Goal: Task Accomplishment & Management: Use online tool/utility

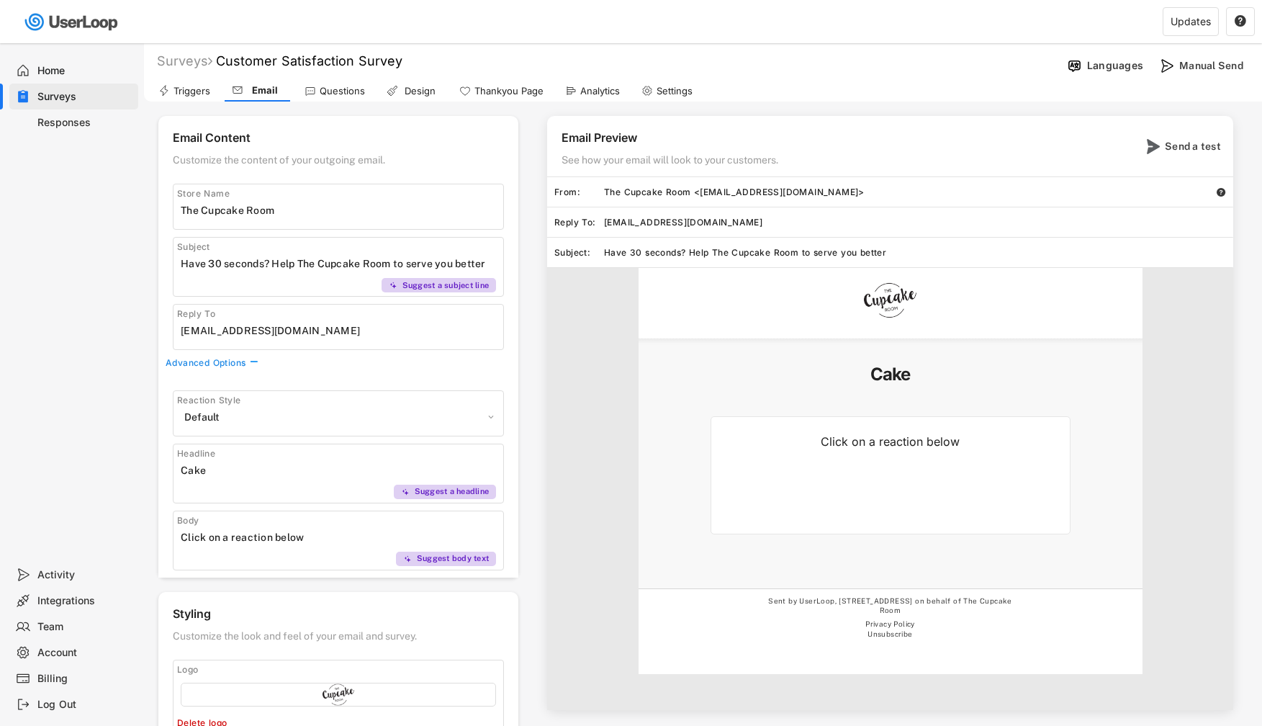
select select ""1348695171700984260__LOOKUP__1606924314316x911513506656550900""
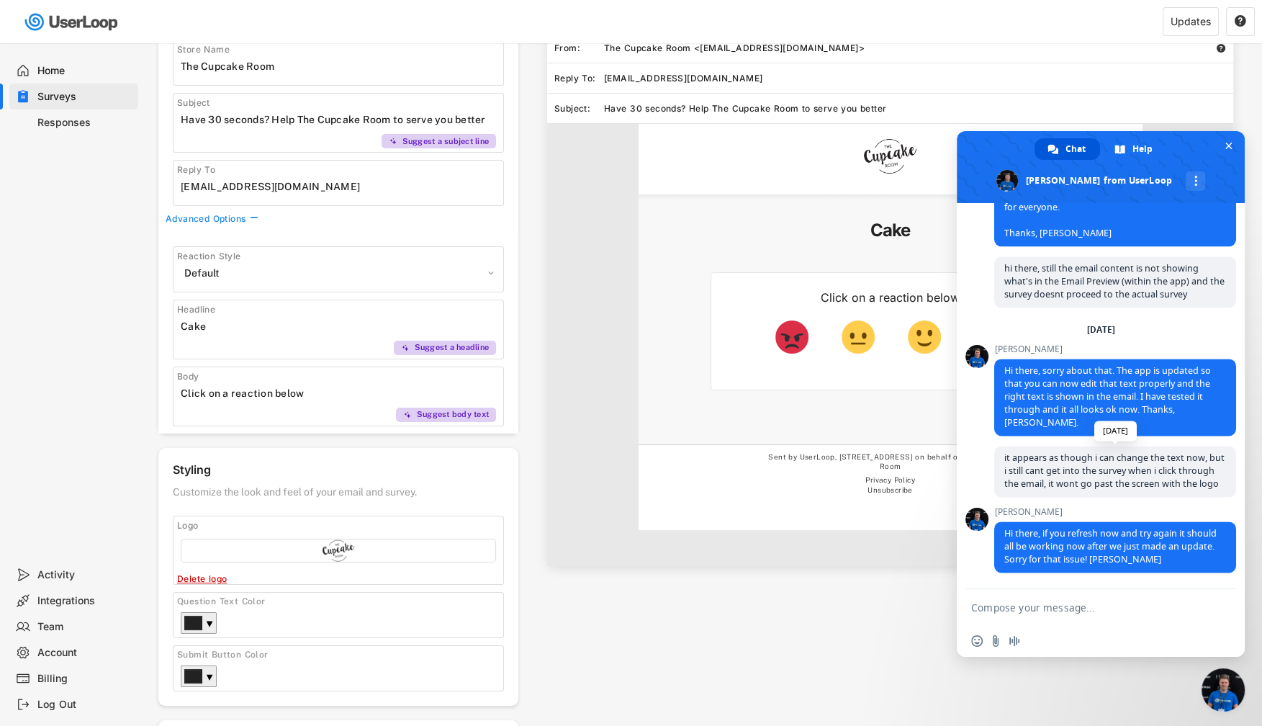
scroll to position [2361, 0]
click at [1229, 685] on span "Close chat" at bounding box center [1223, 689] width 43 height 43
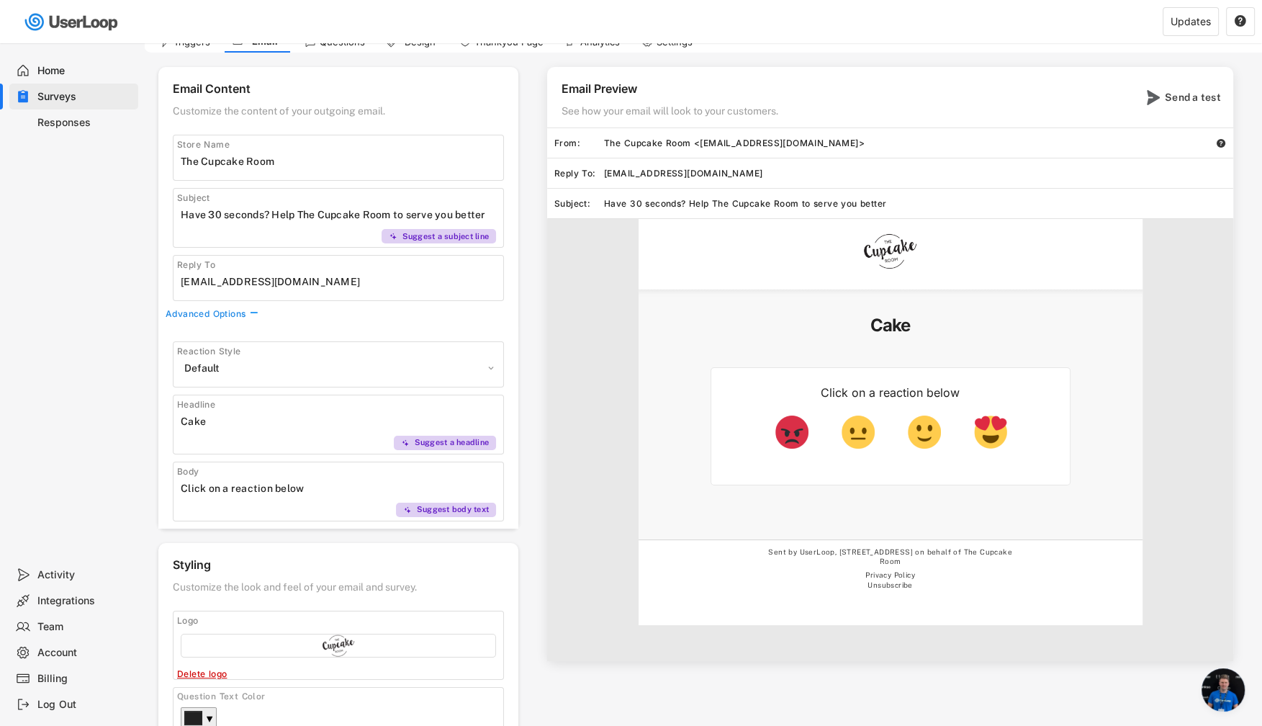
scroll to position [0, 0]
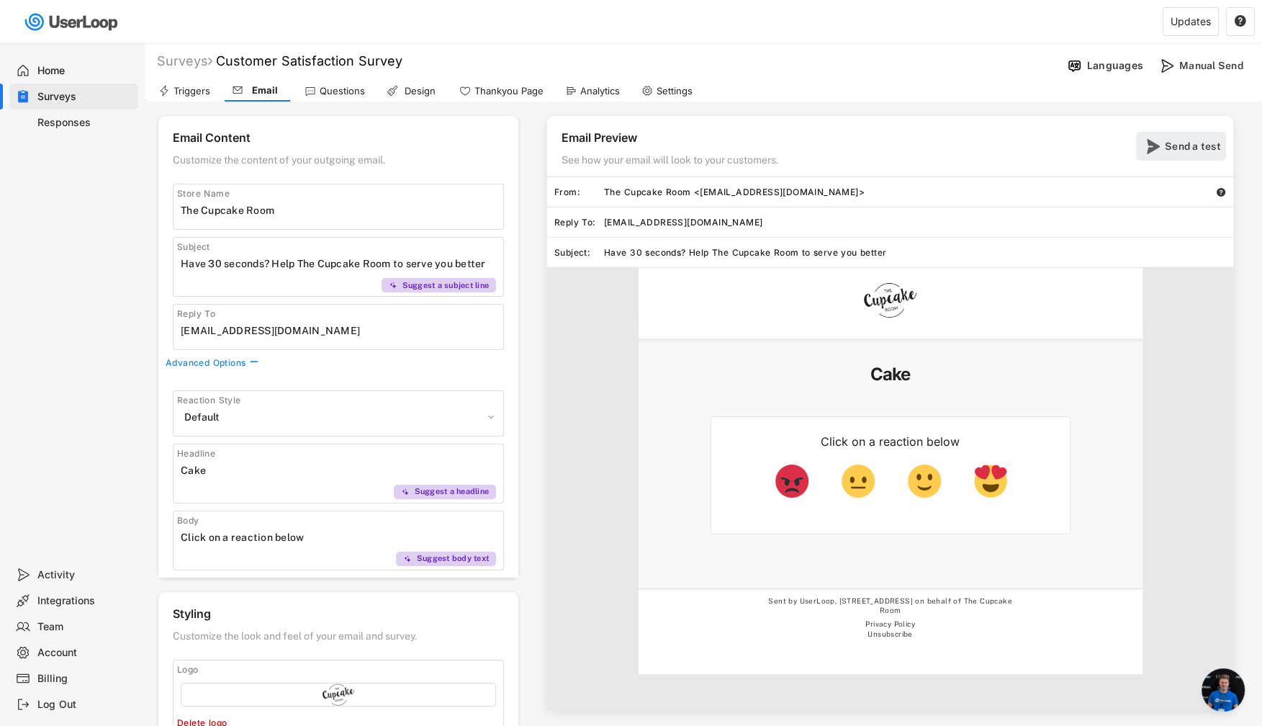
click at [1169, 143] on div "Send a test" at bounding box center [1194, 146] width 58 height 13
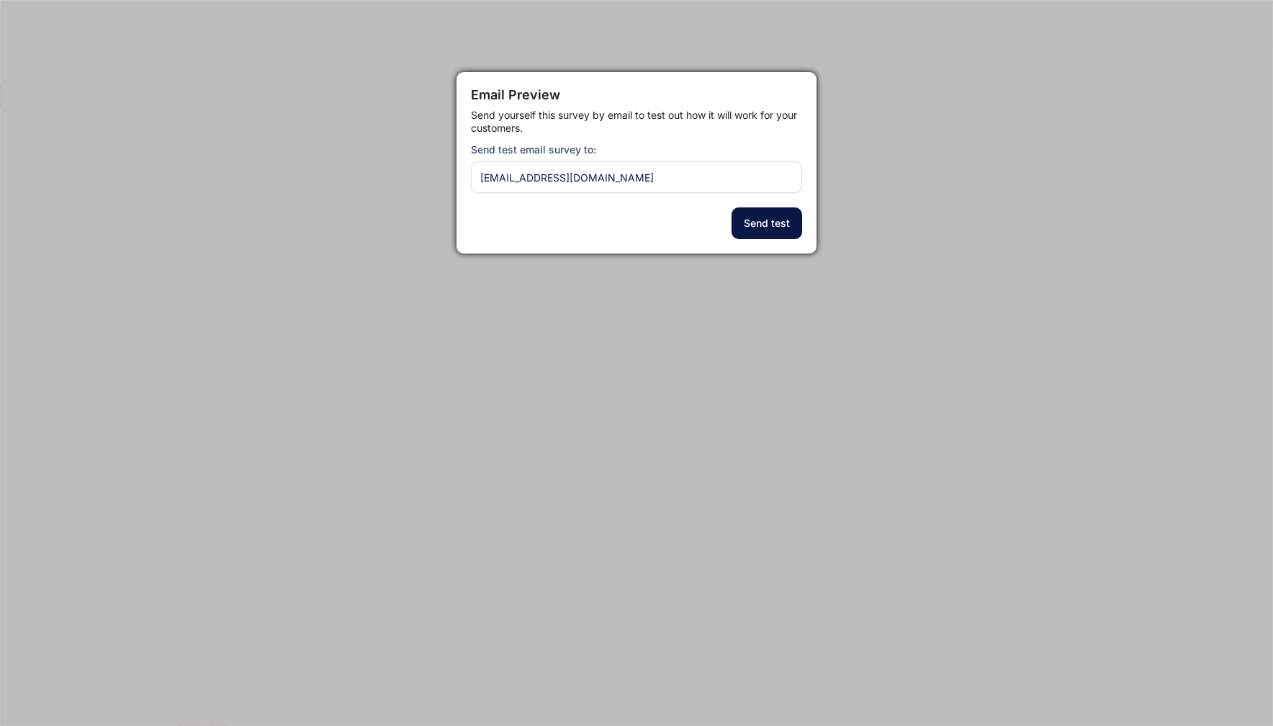
click at [776, 223] on button "Send test" at bounding box center [767, 223] width 71 height 32
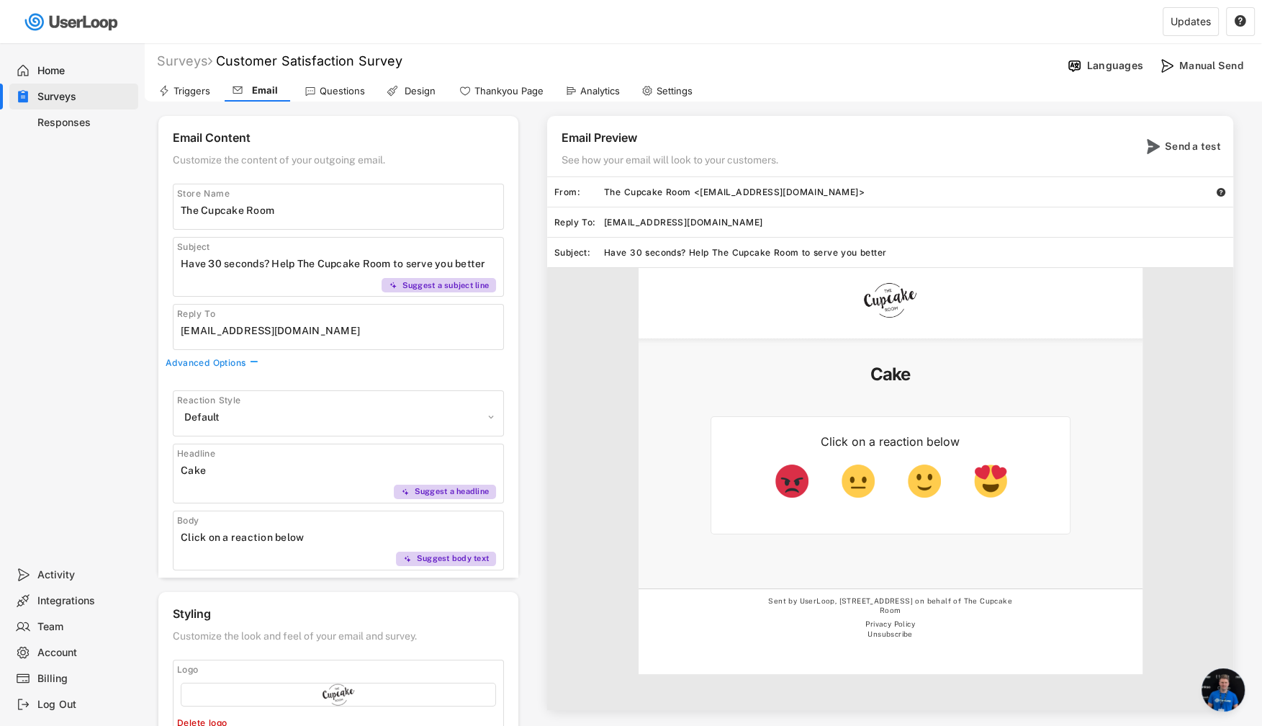
click at [82, 403] on div "Home Surveys Responses" at bounding box center [72, 302] width 144 height 518
click at [362, 87] on div "Questions" at bounding box center [342, 91] width 45 height 12
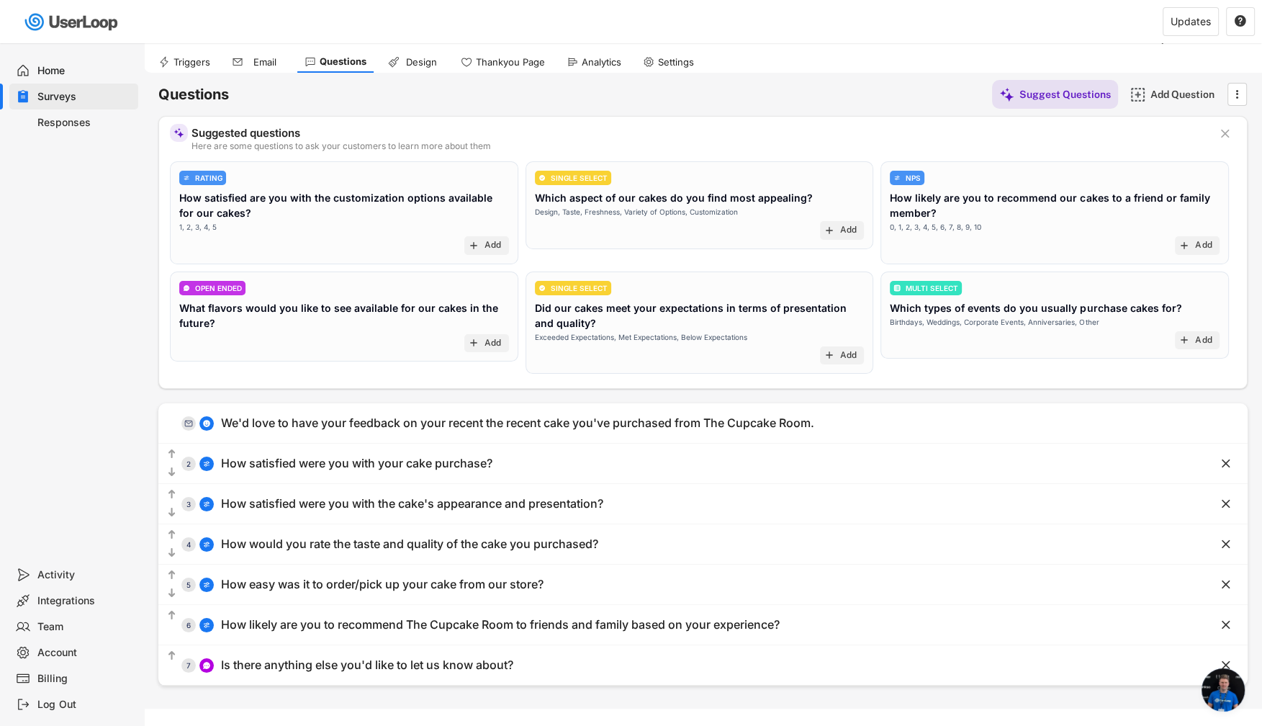
scroll to position [55, 0]
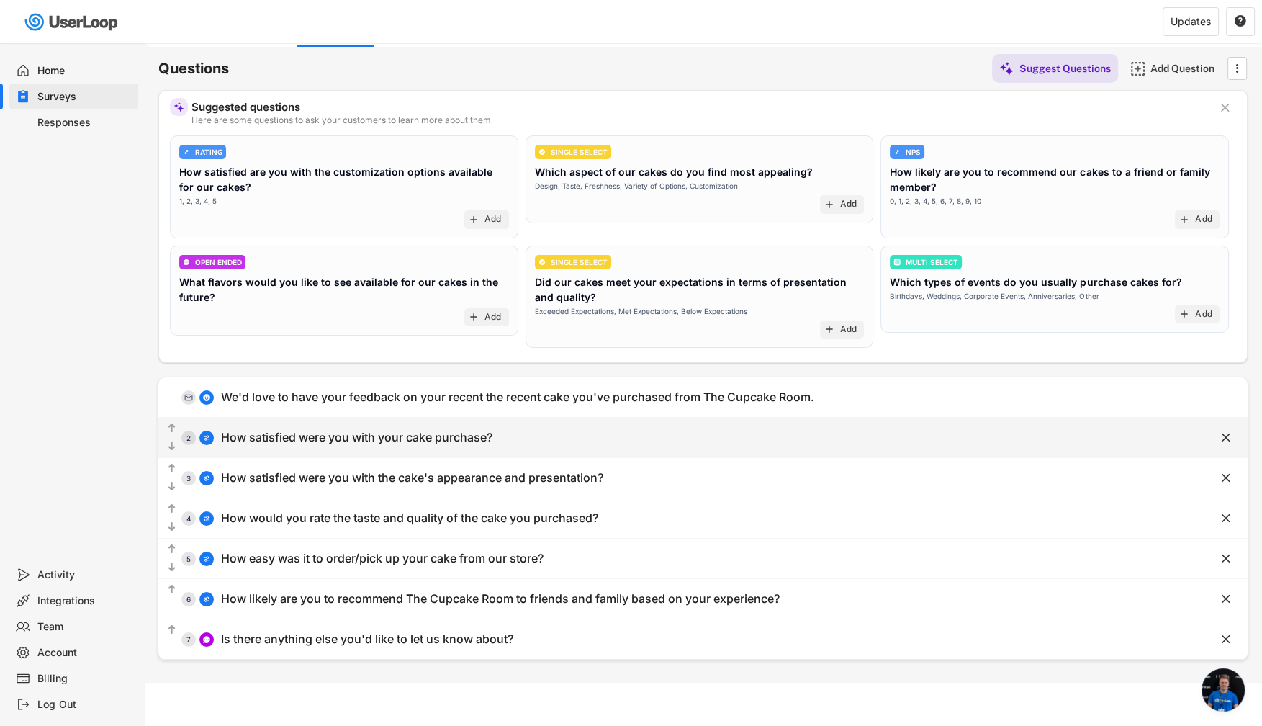
click at [349, 438] on div "How satisfied were you with your cake purchase?" at bounding box center [356, 437] width 271 height 15
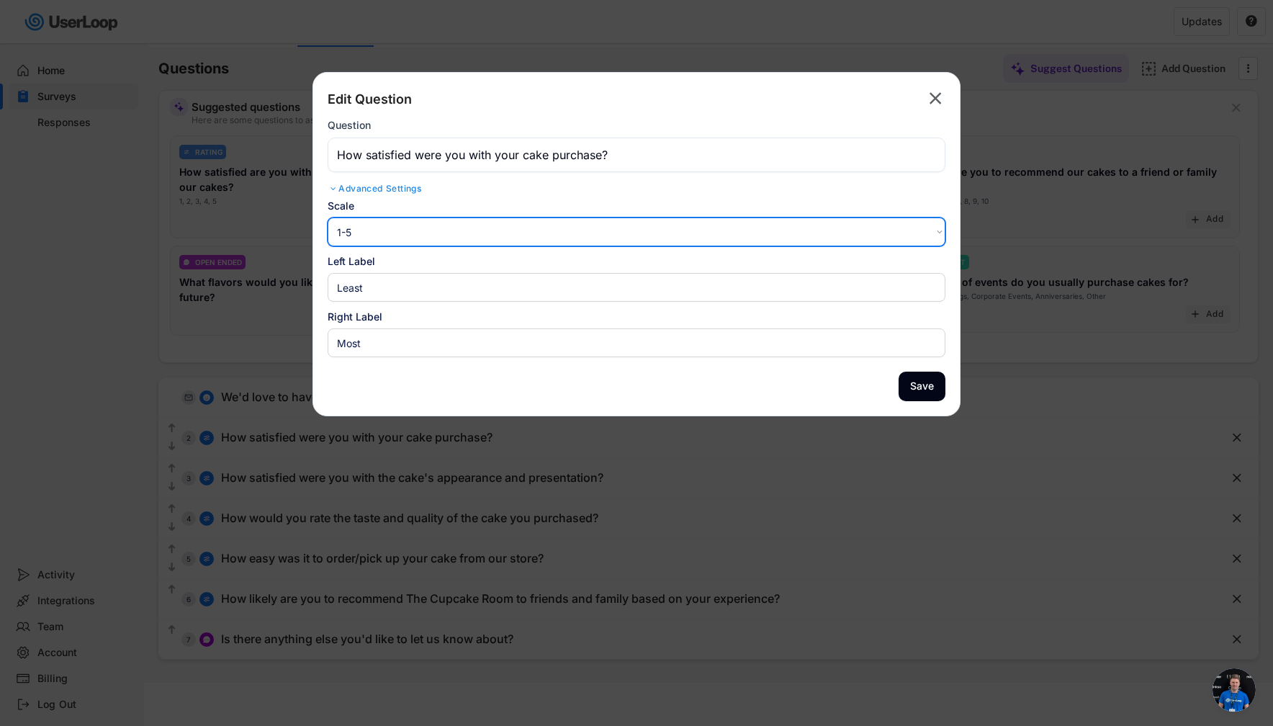
click at [418, 229] on select "1-10 10-1 1-5 5-1" at bounding box center [637, 231] width 618 height 29
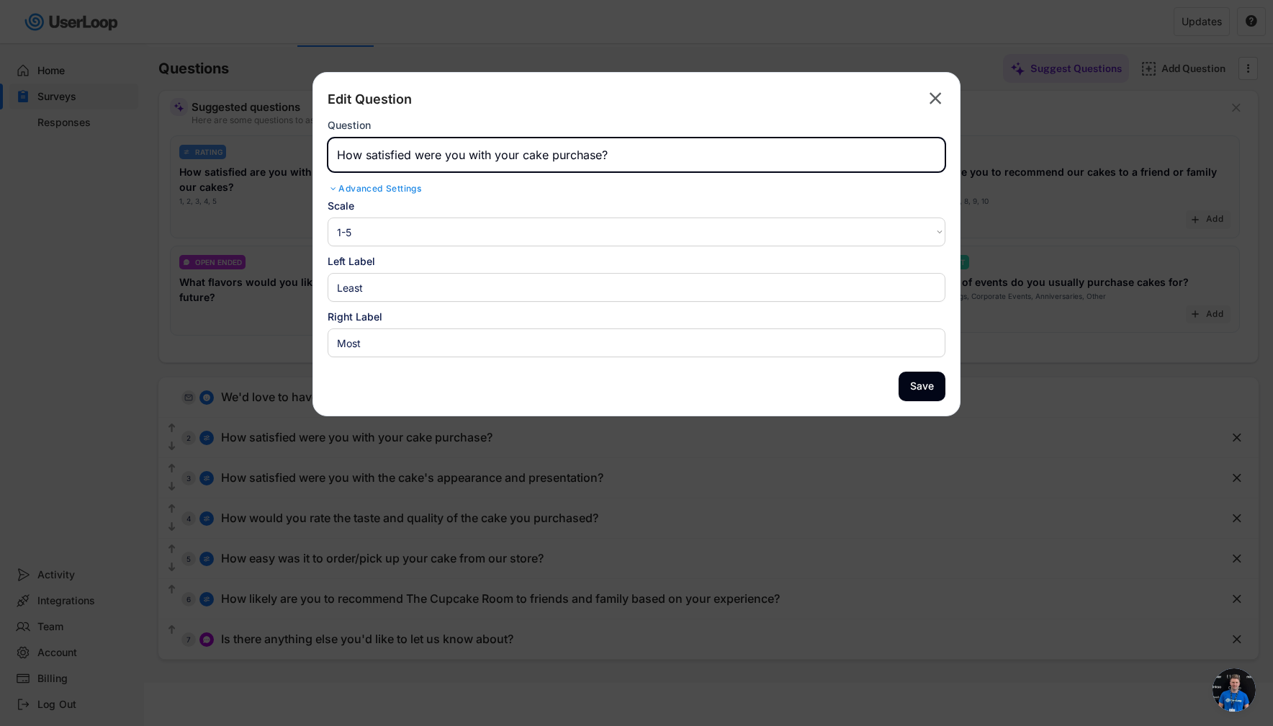
click at [441, 163] on input "input" at bounding box center [637, 155] width 618 height 35
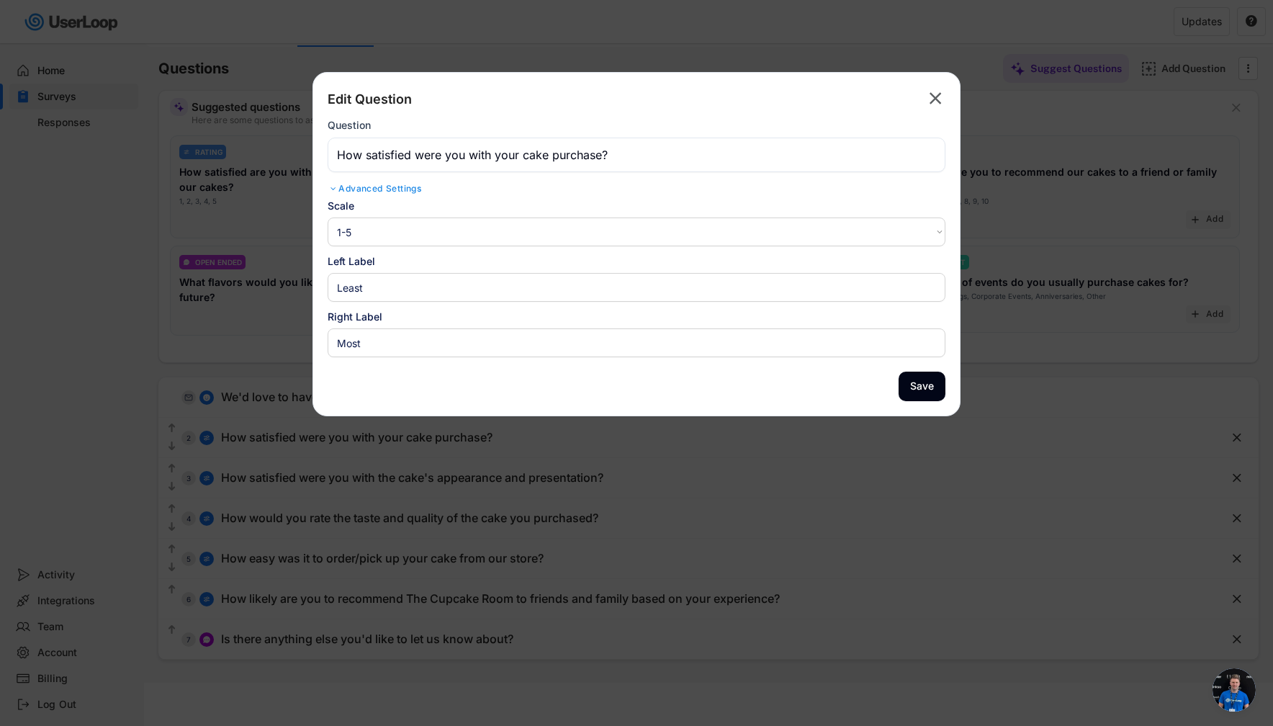
click at [420, 191] on div "Advanced Settings" at bounding box center [637, 189] width 618 height 12
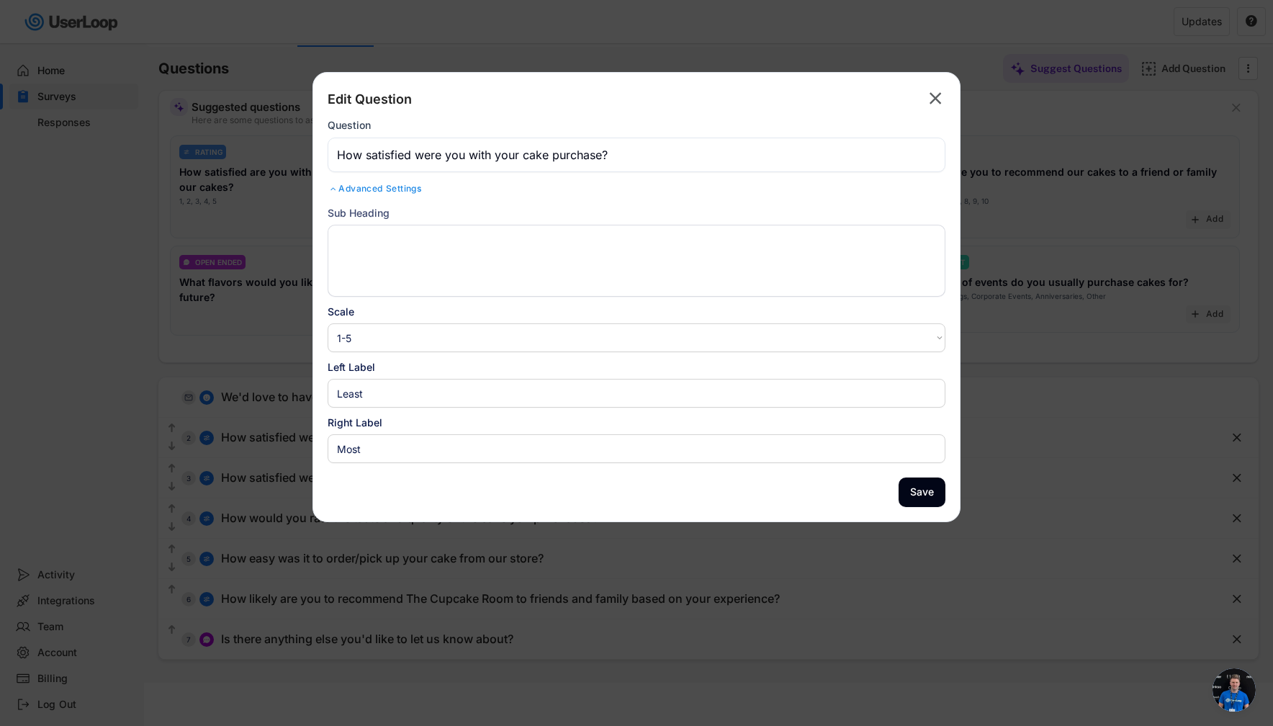
click at [420, 191] on div "Advanced Settings" at bounding box center [637, 189] width 618 height 12
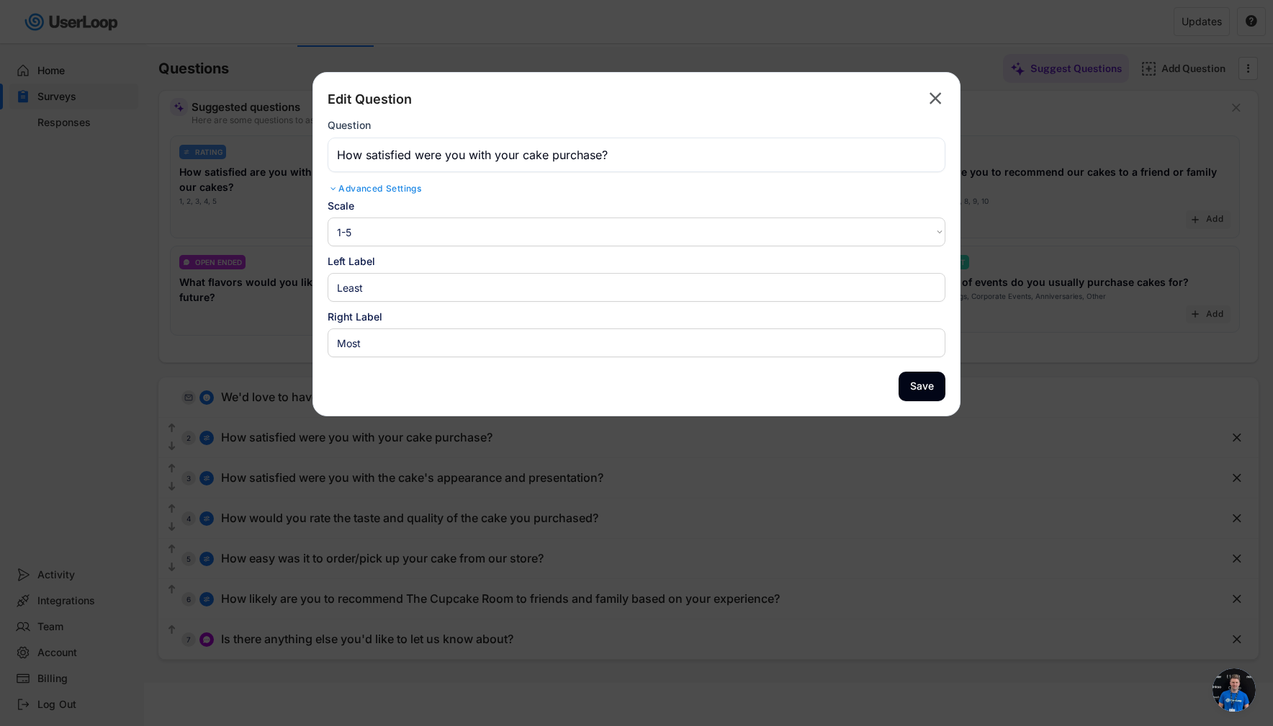
click at [929, 101] on icon "" at bounding box center [935, 98] width 20 height 23
select select ""PLACEHOLDER_1427118222253""
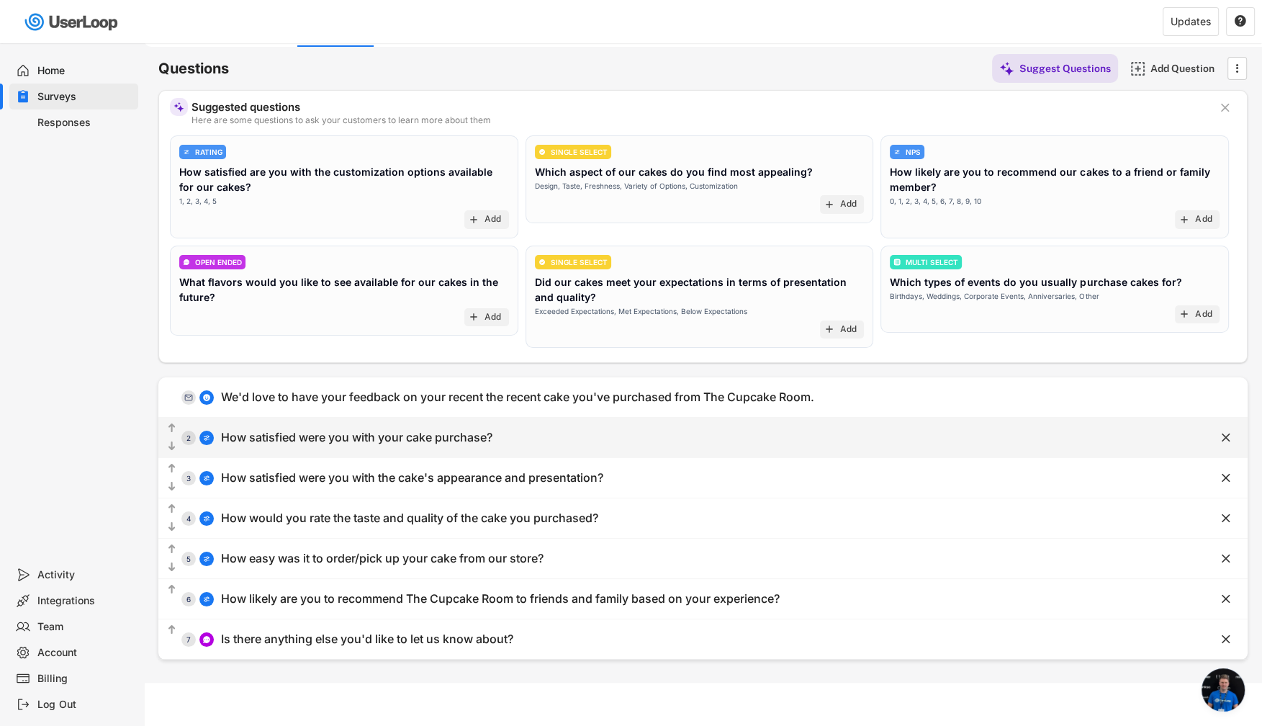
click at [445, 440] on div "How satisfied were you with your cake purchase?" at bounding box center [356, 437] width 271 height 15
select select ""1_5""
type input "Least"
type input "Most"
type input "How satisfied were you with your cake purchase?"
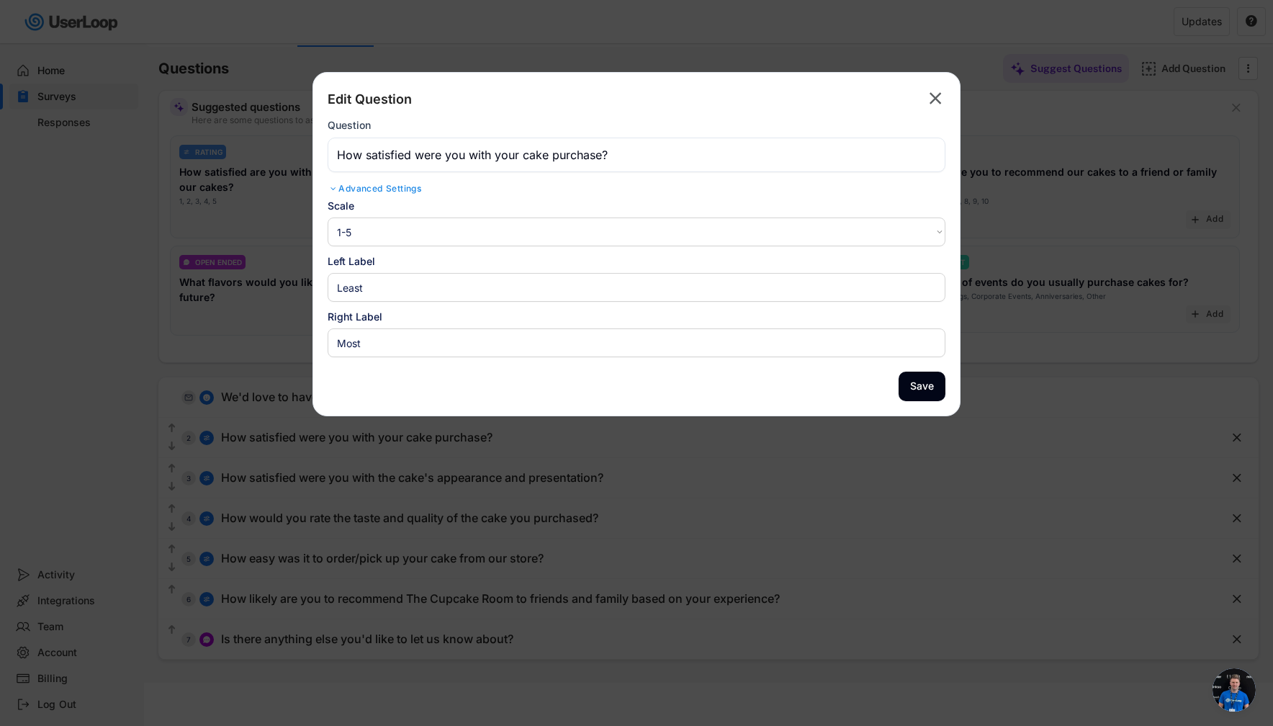
click at [453, 152] on input "input" at bounding box center [637, 155] width 618 height 35
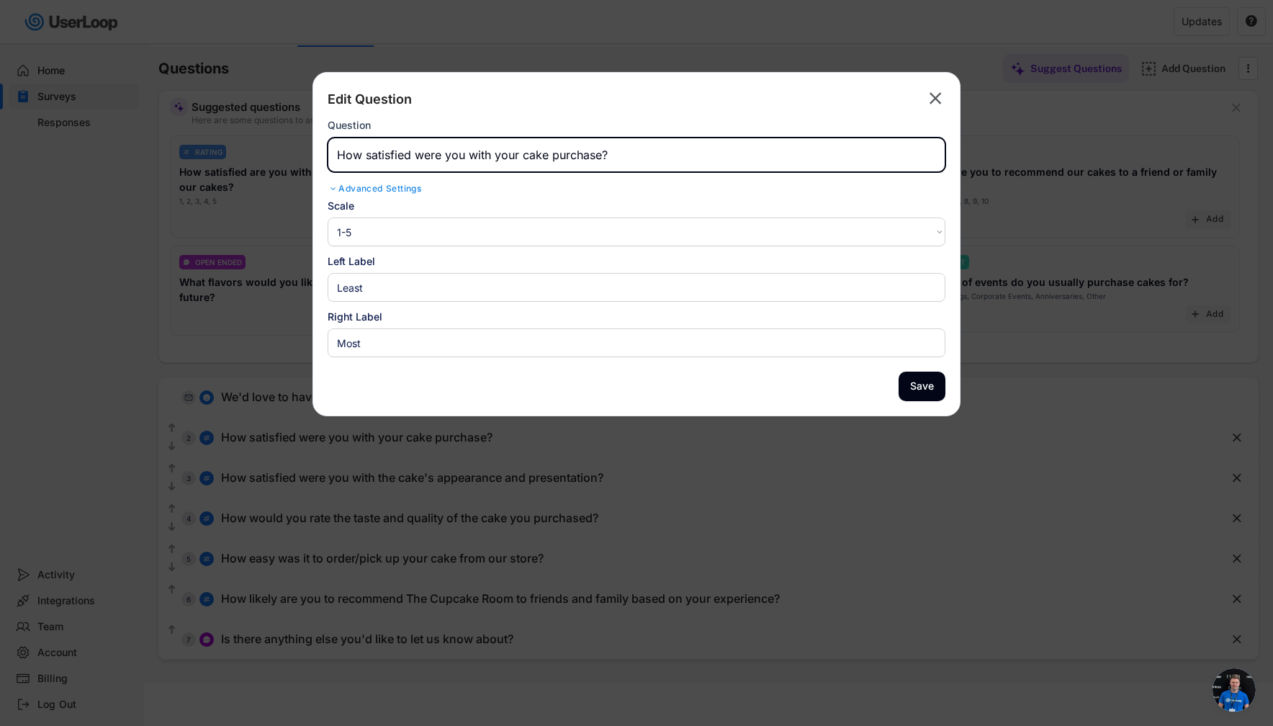
click at [453, 152] on input "input" at bounding box center [637, 155] width 618 height 35
click at [926, 103] on icon "" at bounding box center [935, 98] width 20 height 23
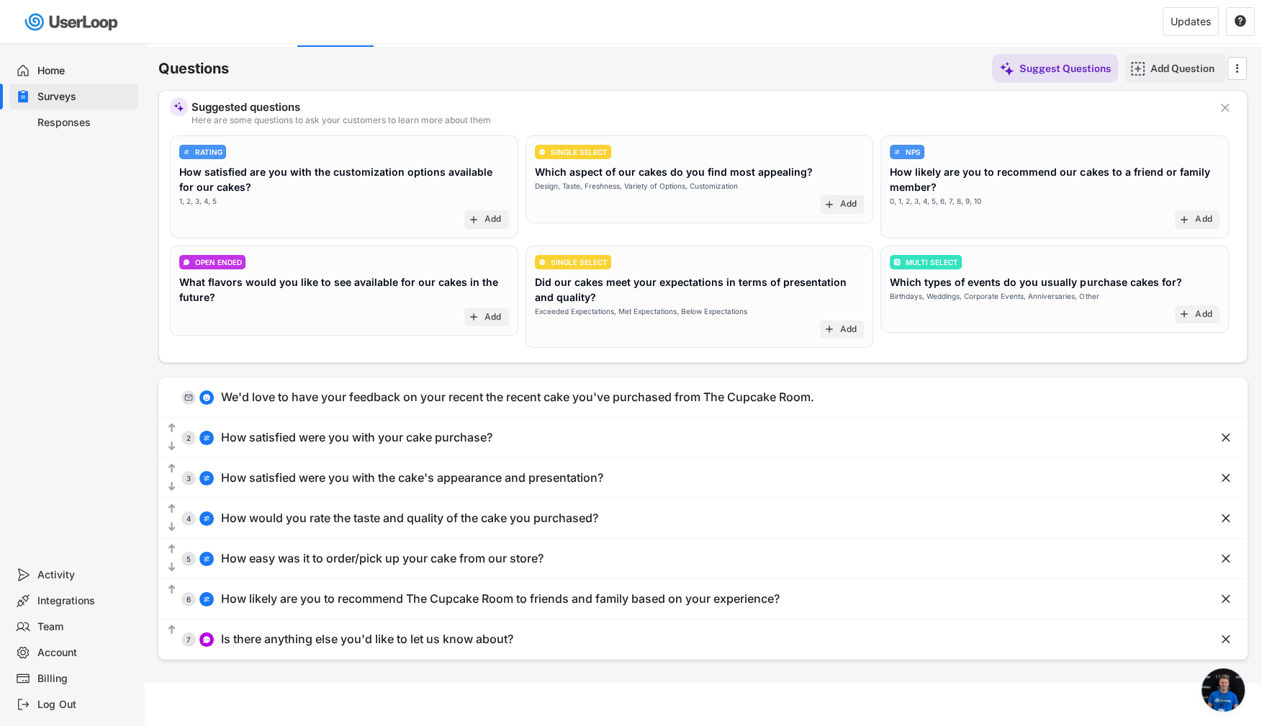
click at [1167, 78] on div "Add Question" at bounding box center [1187, 68] width 72 height 29
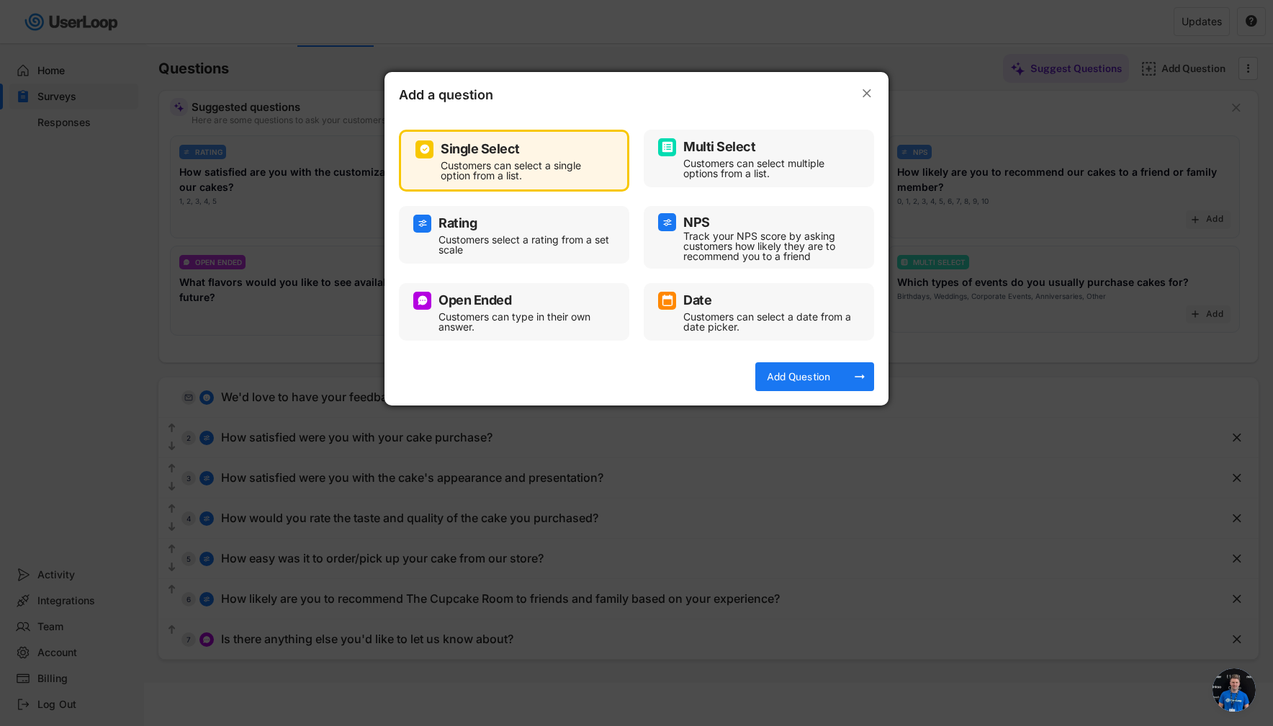
click at [547, 224] on div "Rating" at bounding box center [514, 224] width 202 height 18
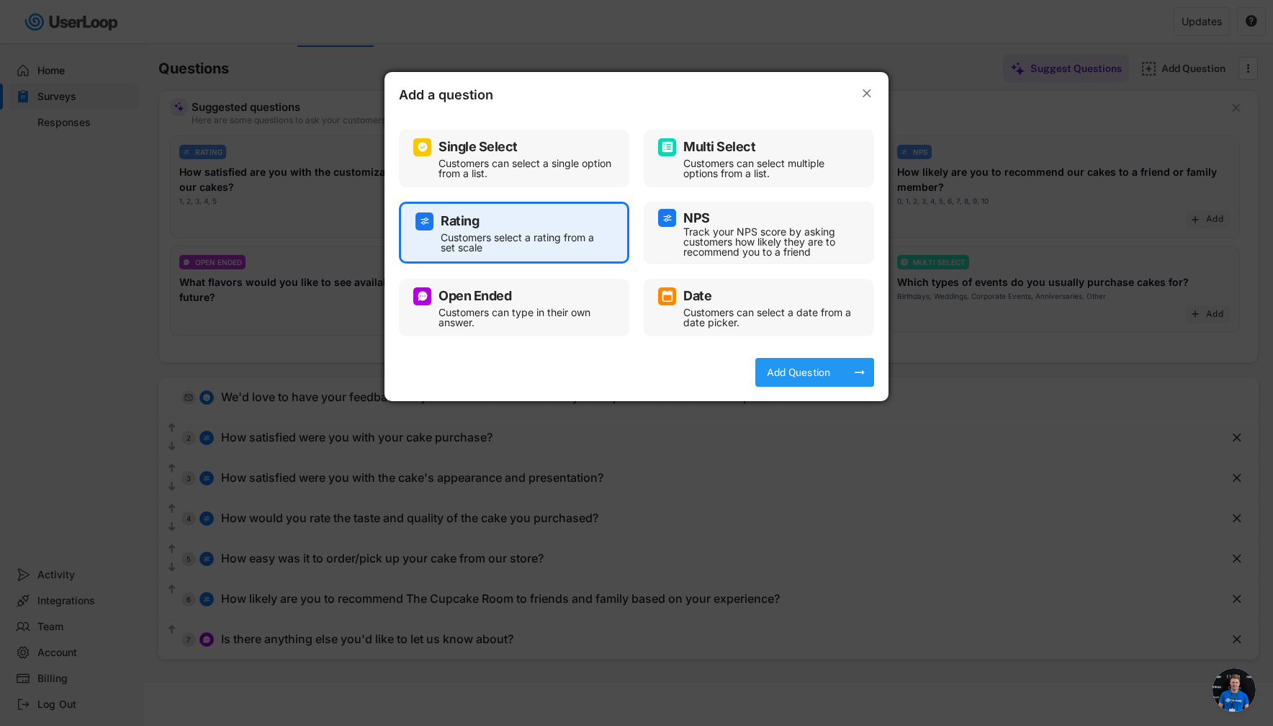
click at [844, 382] on div "Add Question arrow_right_alt" at bounding box center [814, 372] width 119 height 29
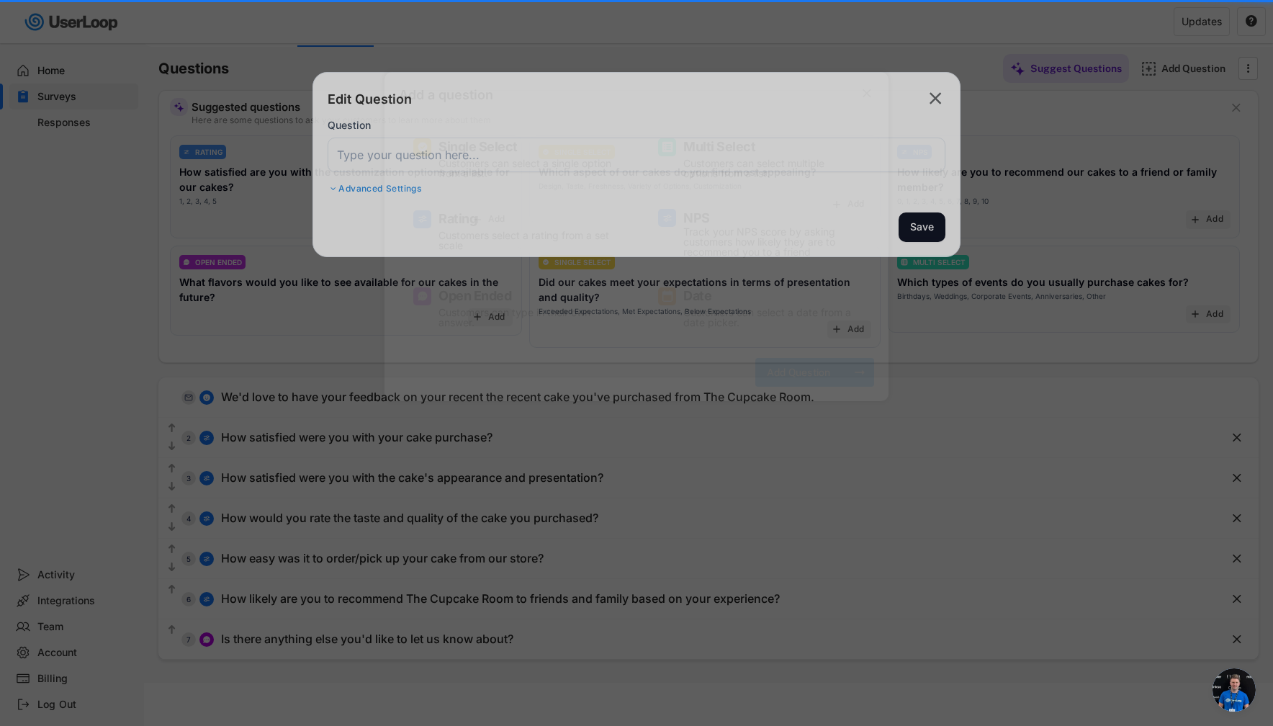
select select ""1_10""
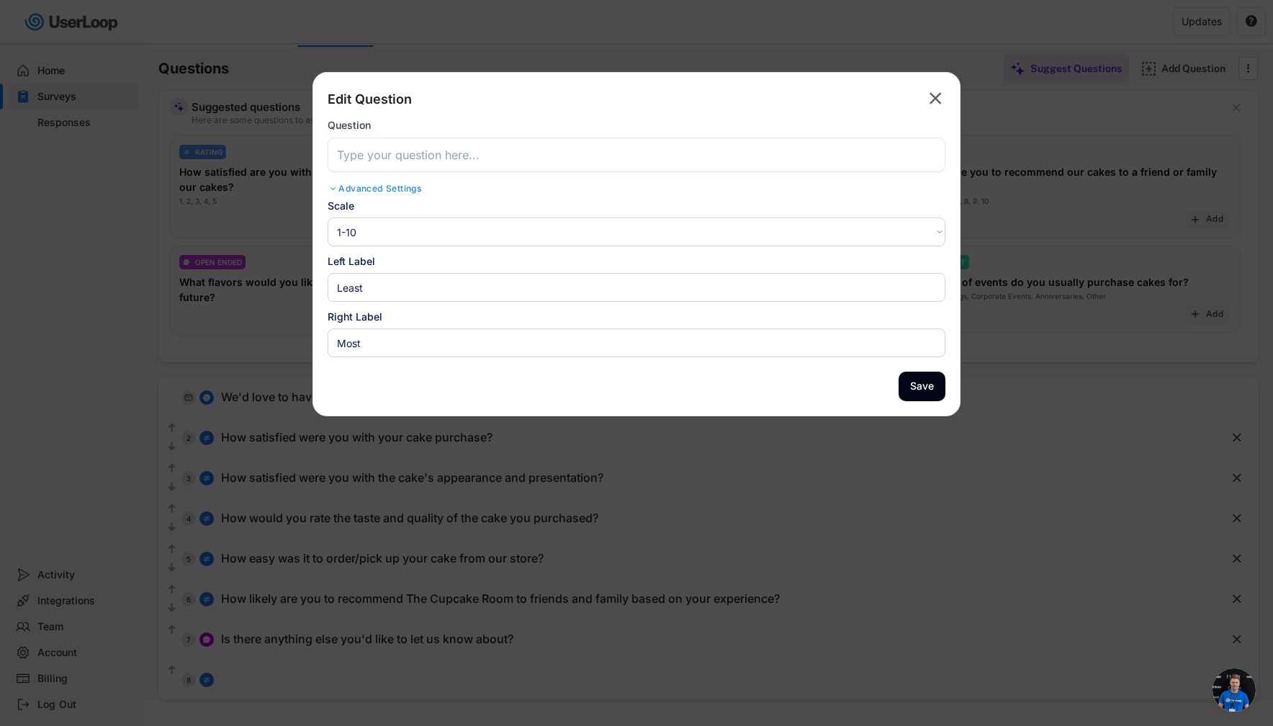
click at [483, 166] on input "input" at bounding box center [637, 155] width 618 height 35
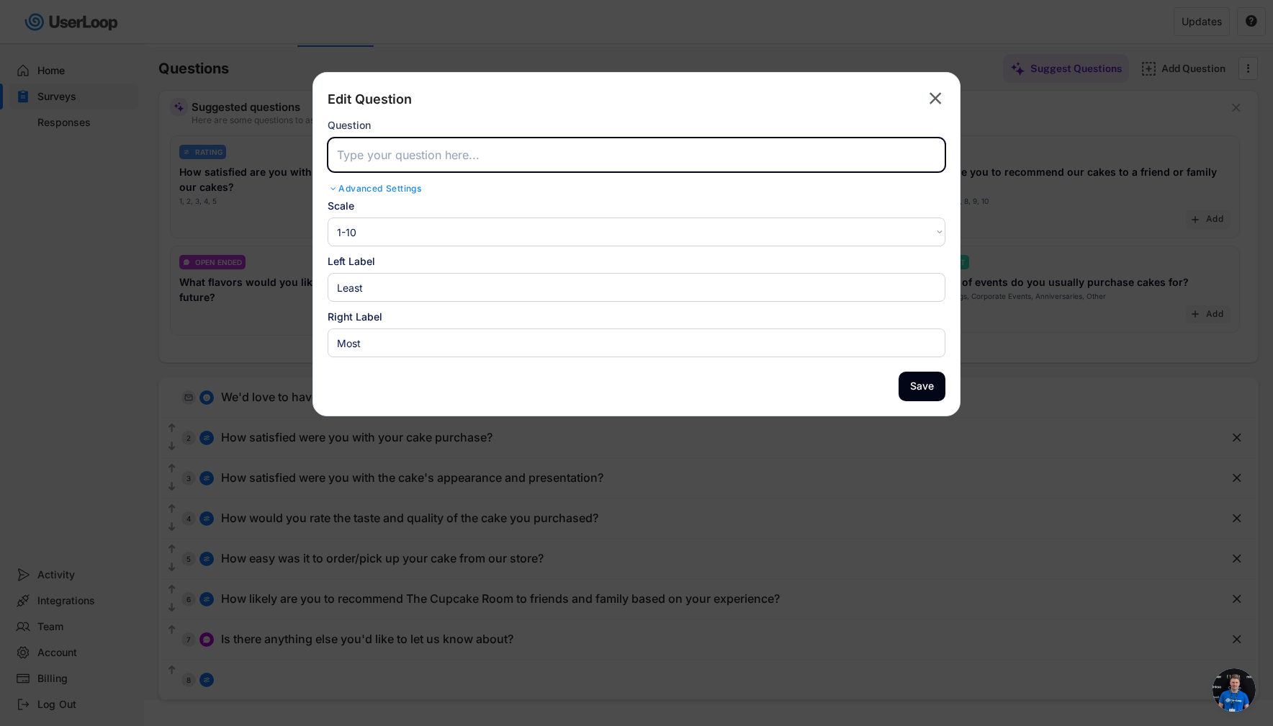
paste input "How satisfied were you with your cake purchase?"
type input "How satisfied were you with your cake purchase?"
click at [374, 187] on div "Advanced Settings" at bounding box center [637, 189] width 618 height 12
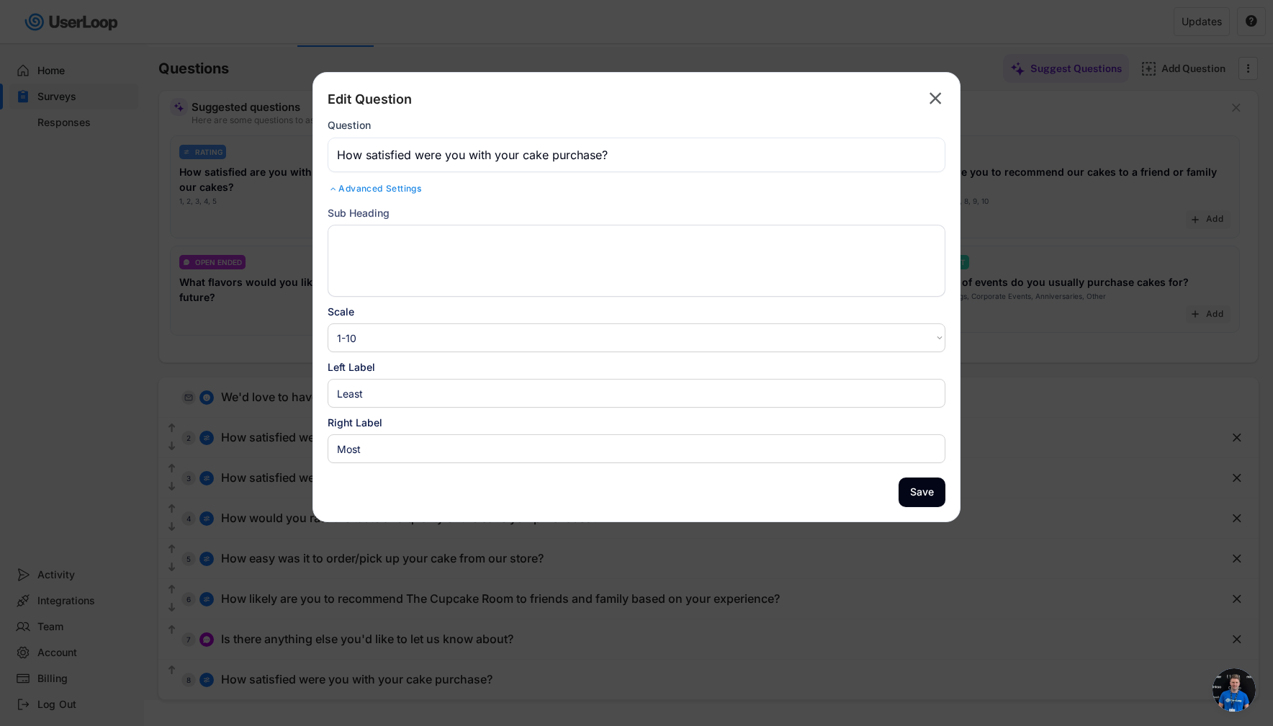
click at [374, 186] on div "Advanced Settings" at bounding box center [637, 189] width 618 height 12
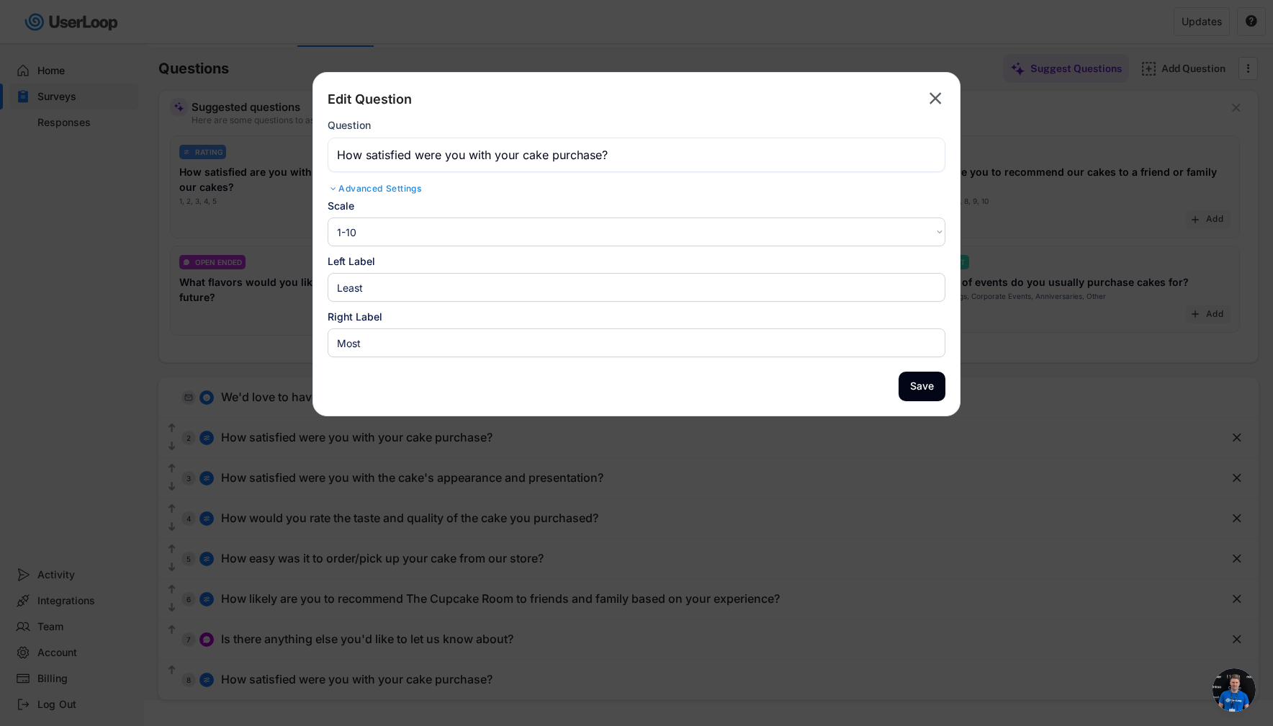
click at [392, 231] on select "1-10 10-1 1-5 5-1" at bounding box center [637, 231] width 618 height 29
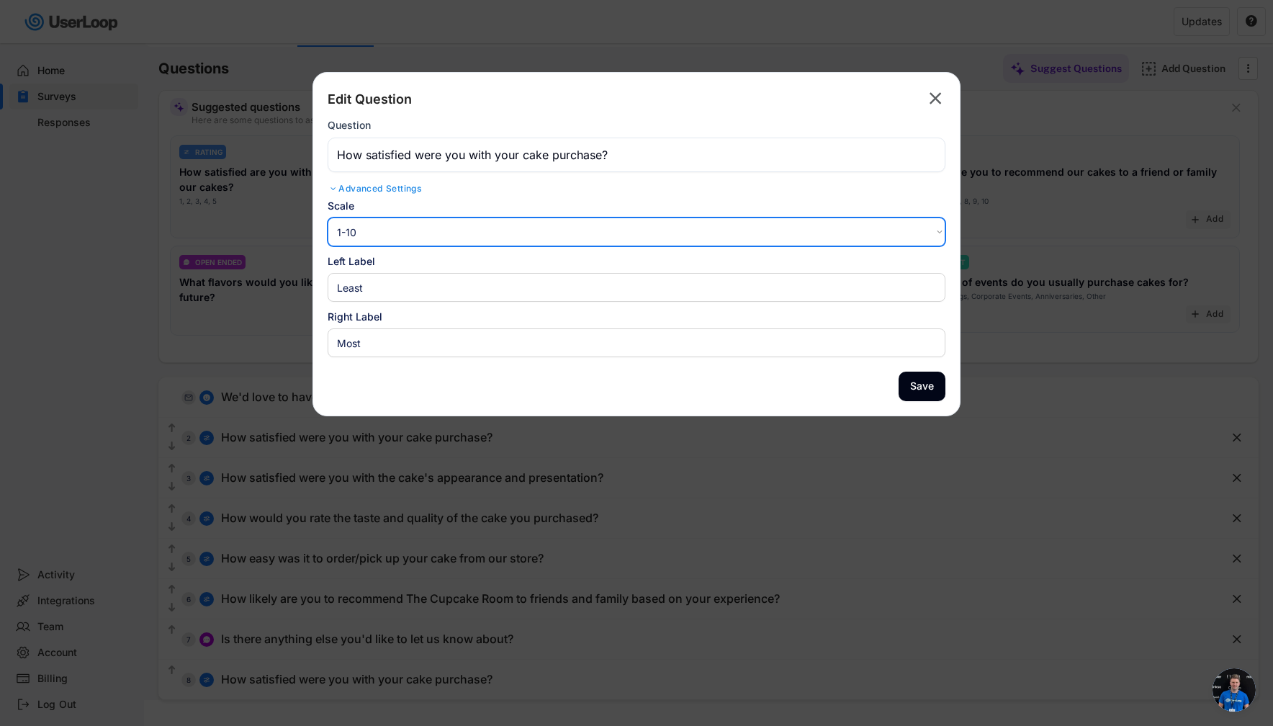
click at [392, 231] on select "1-10 10-1 1-5 5-1" at bounding box center [637, 231] width 618 height 29
click at [940, 95] on text "" at bounding box center [936, 98] width 12 height 21
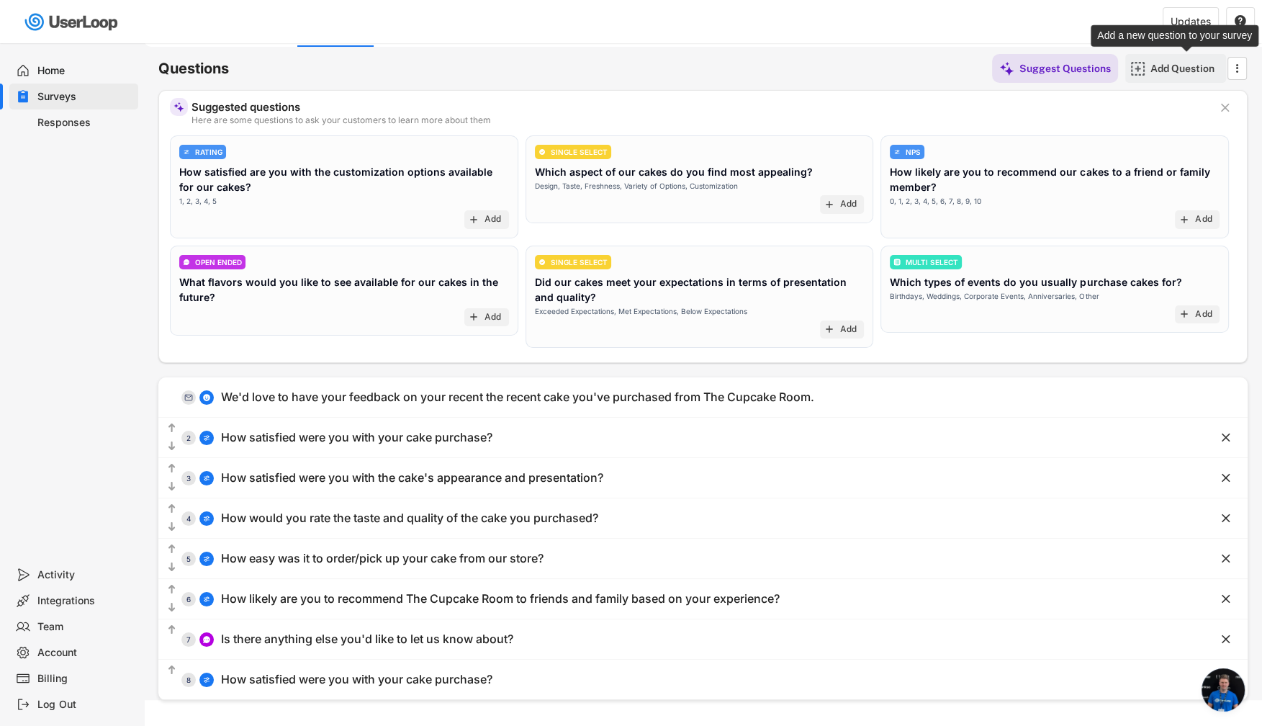
click at [1162, 77] on div "Add Question" at bounding box center [1187, 68] width 72 height 29
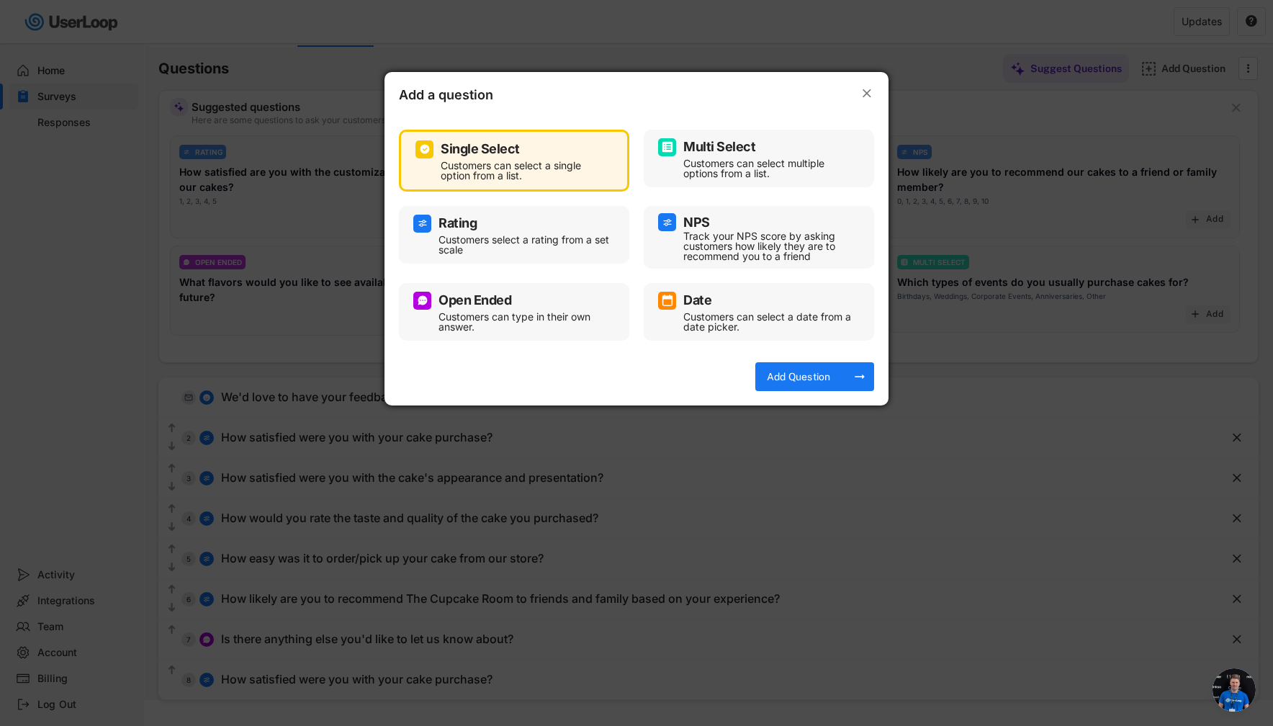
click at [772, 246] on div "Track your NPS score by asking customers how likely they are to recommend you t…" at bounding box center [769, 246] width 173 height 30
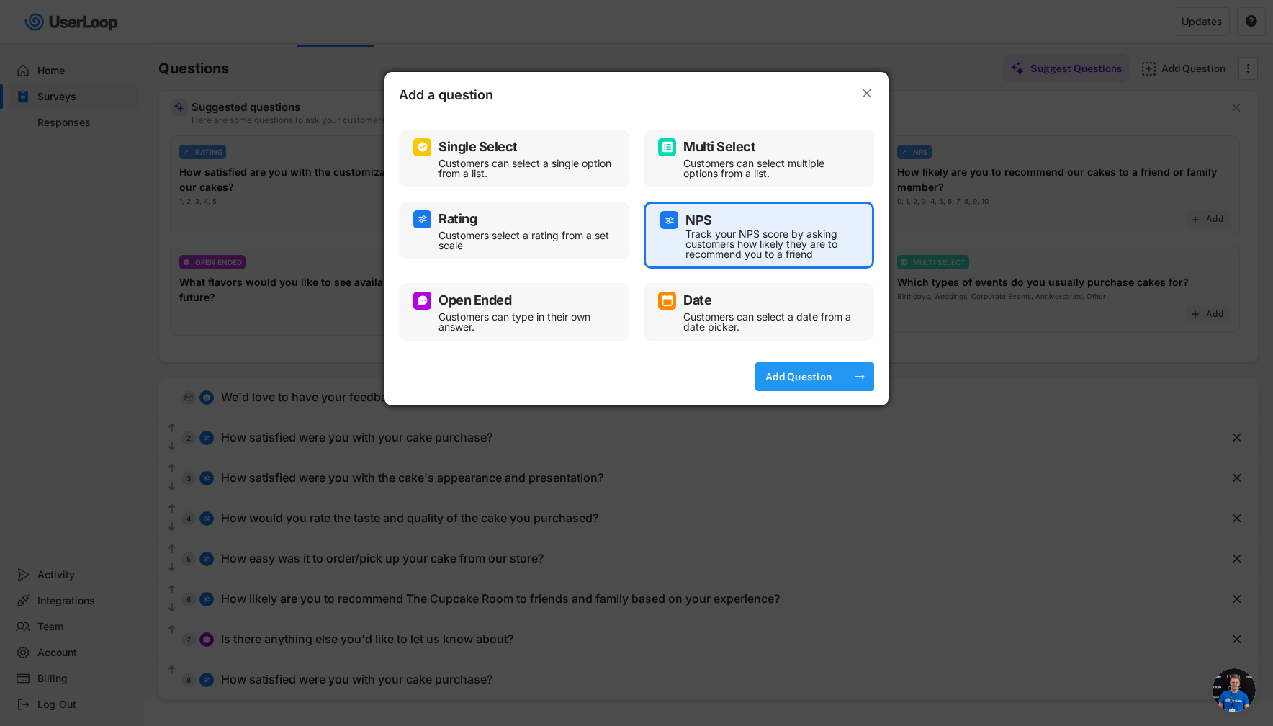
click at [824, 373] on div "Add Question" at bounding box center [799, 376] width 72 height 13
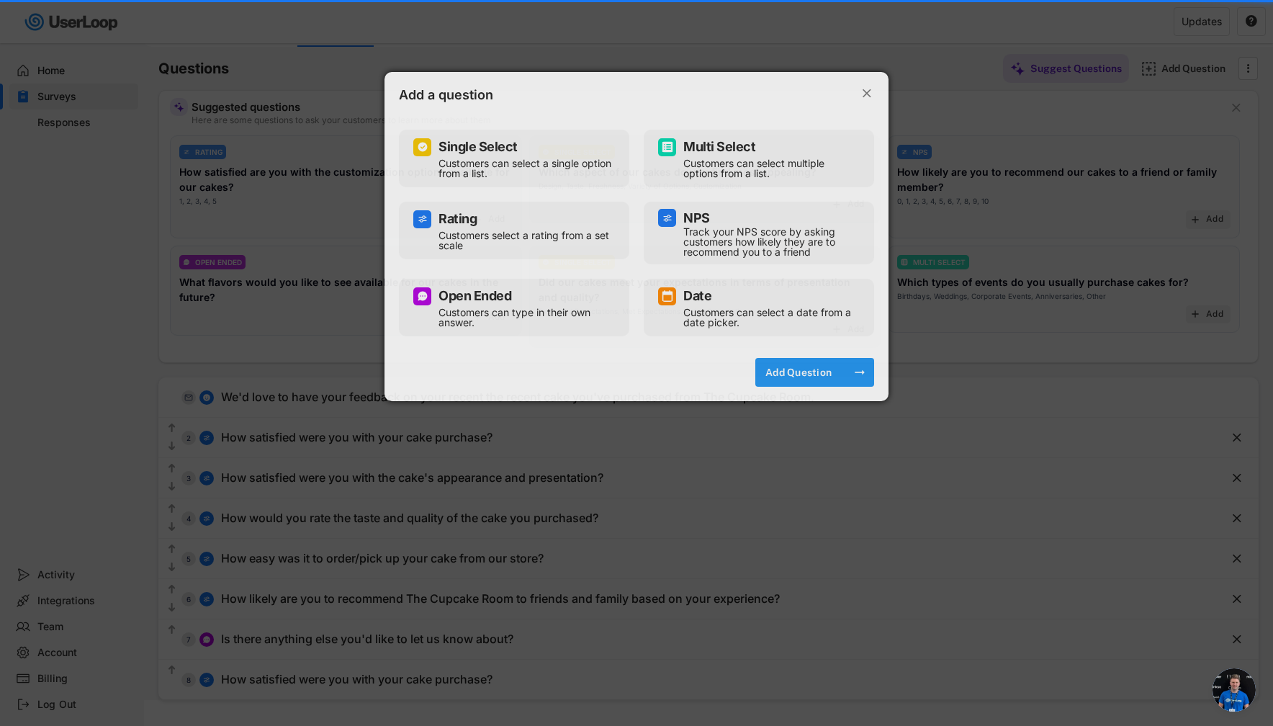
type input "How likely are you to recommend us to your friends and family?"
type input "Not Likely"
type input "Very Likely"
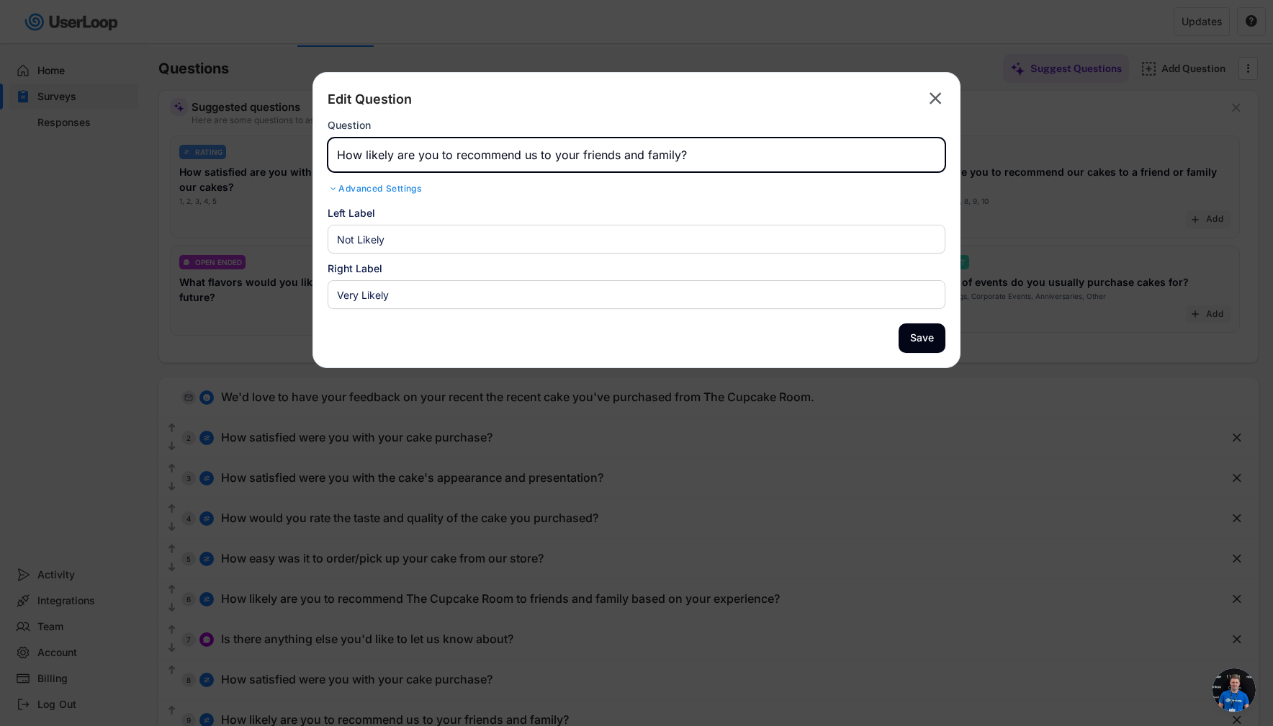
click at [478, 140] on input "input" at bounding box center [637, 155] width 618 height 35
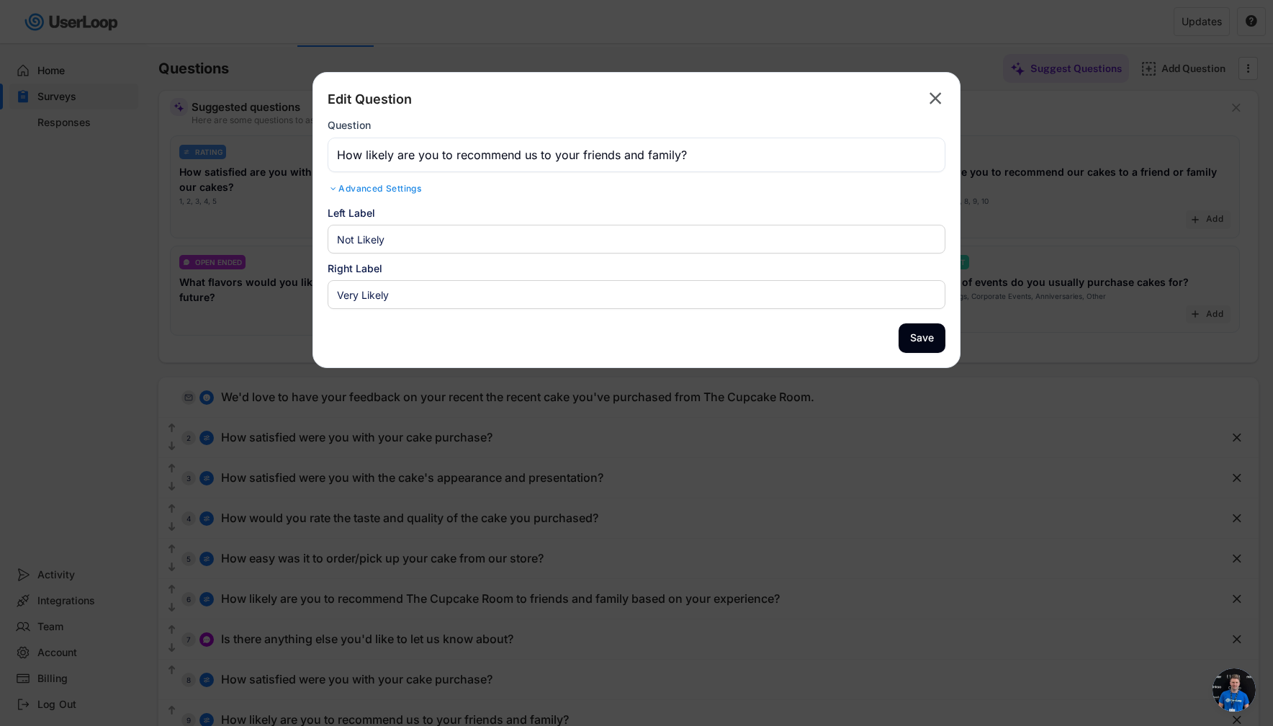
click at [403, 191] on div "Advanced Settings" at bounding box center [637, 189] width 618 height 12
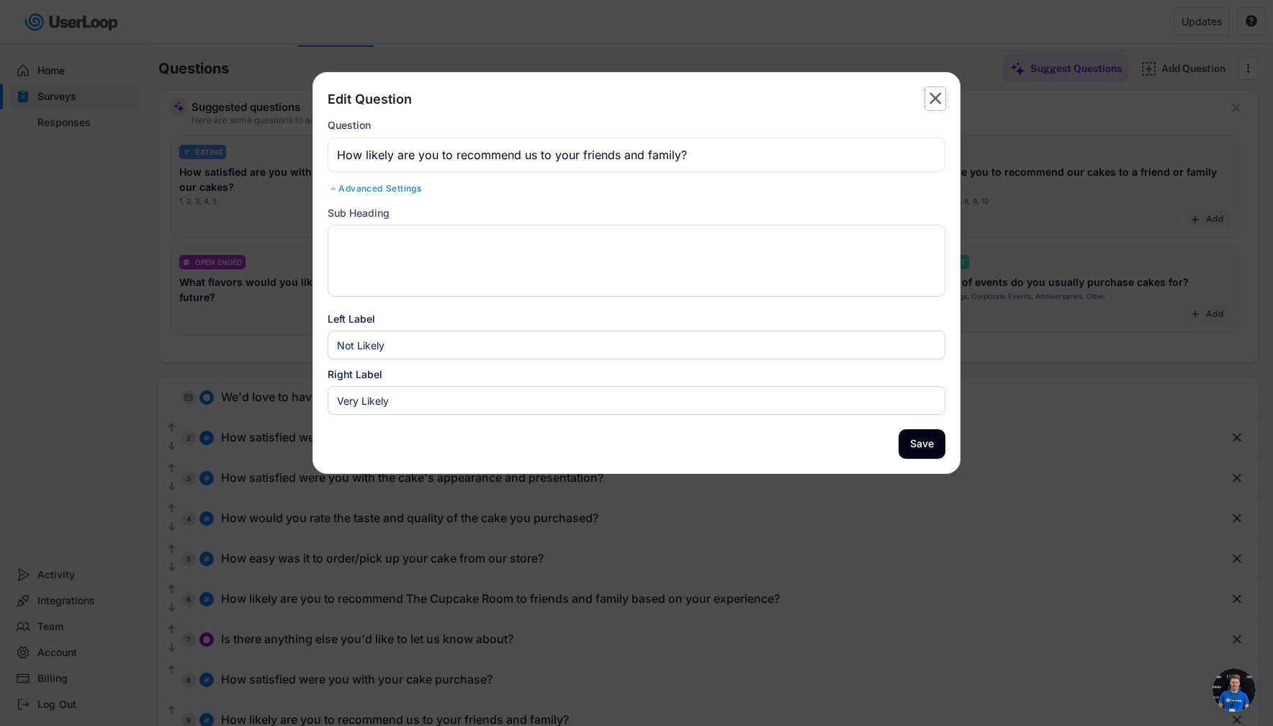
click at [943, 109] on icon "" at bounding box center [935, 98] width 20 height 23
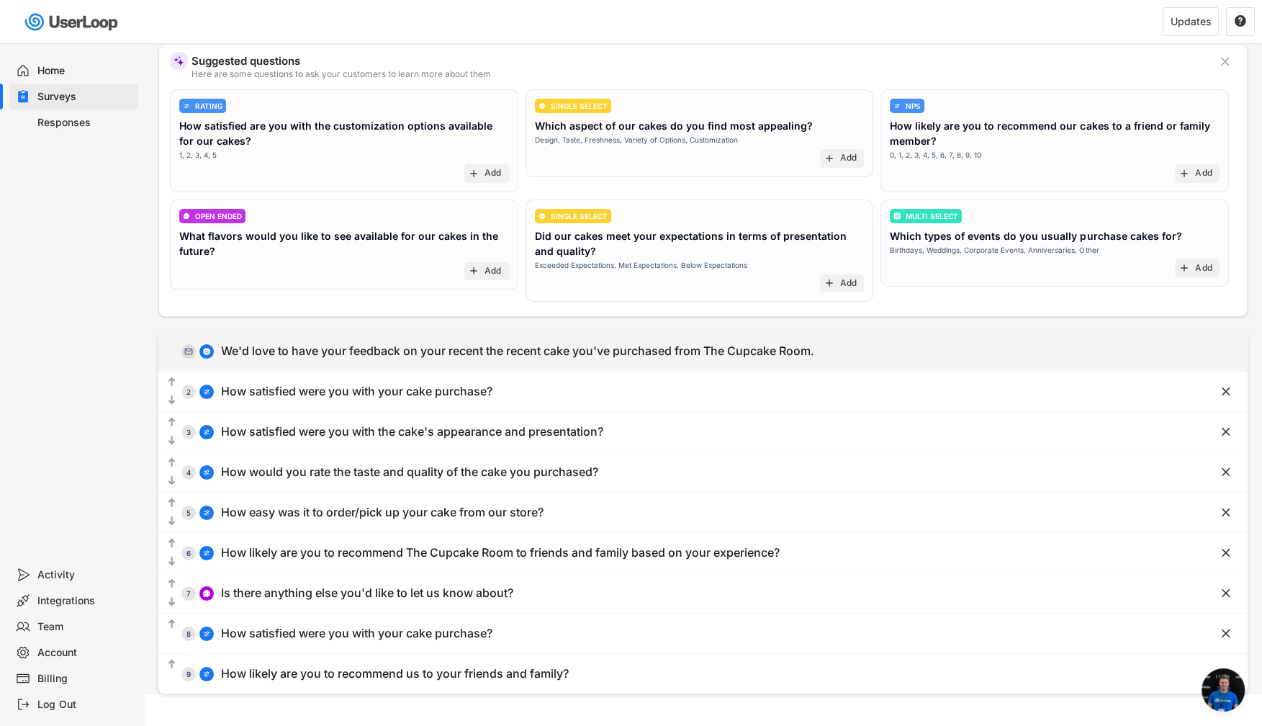
scroll to position [0, 0]
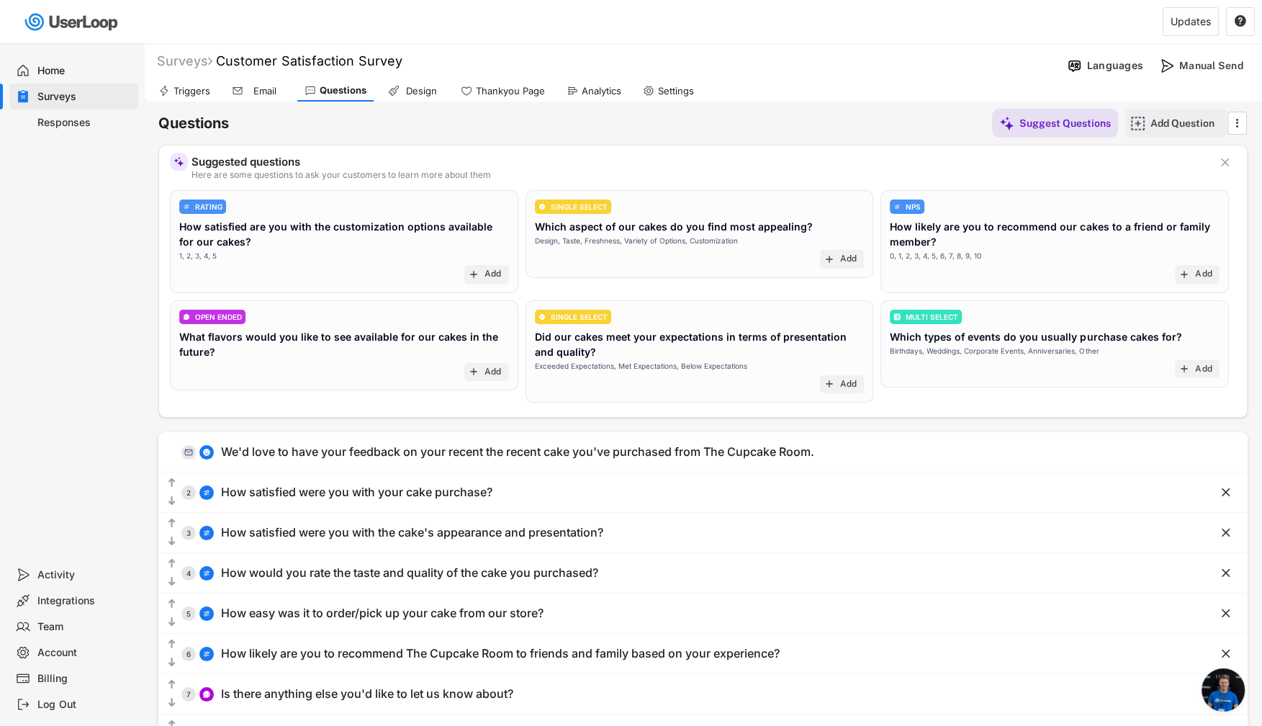
click at [1143, 120] on img at bounding box center [1138, 123] width 15 height 15
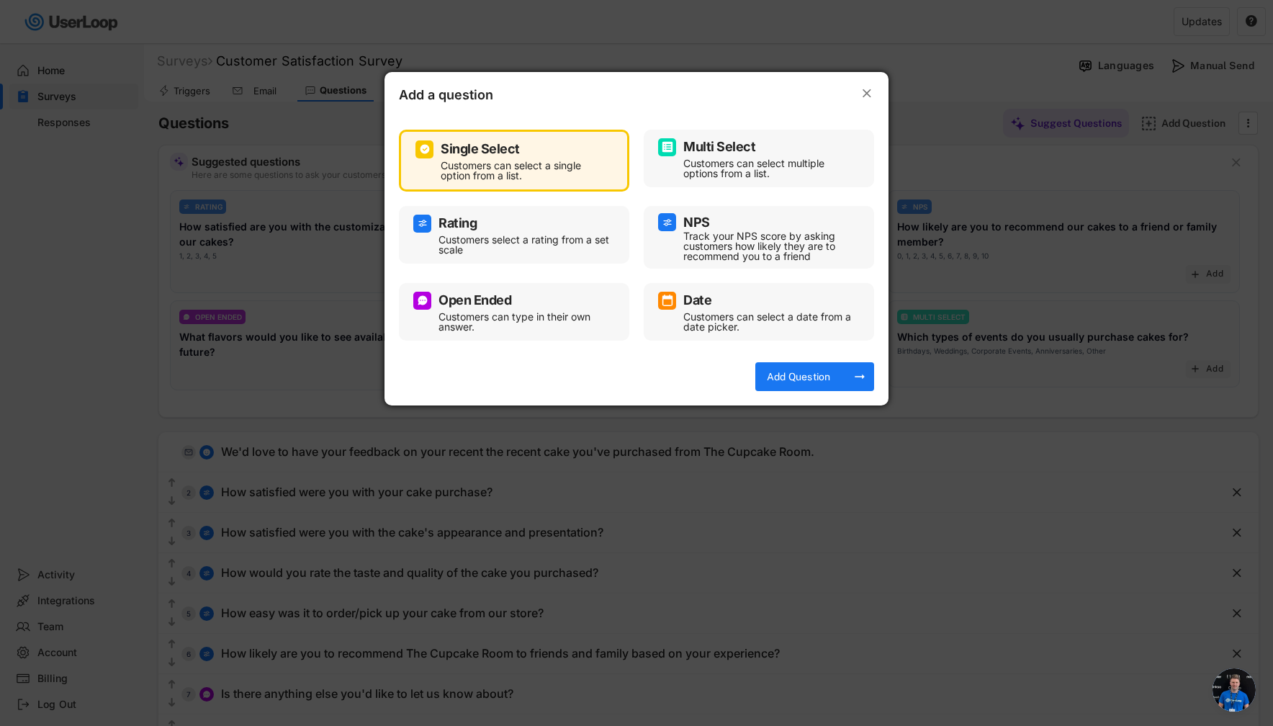
click at [513, 323] on div "Customers can type in their own answer." at bounding box center [525, 322] width 173 height 20
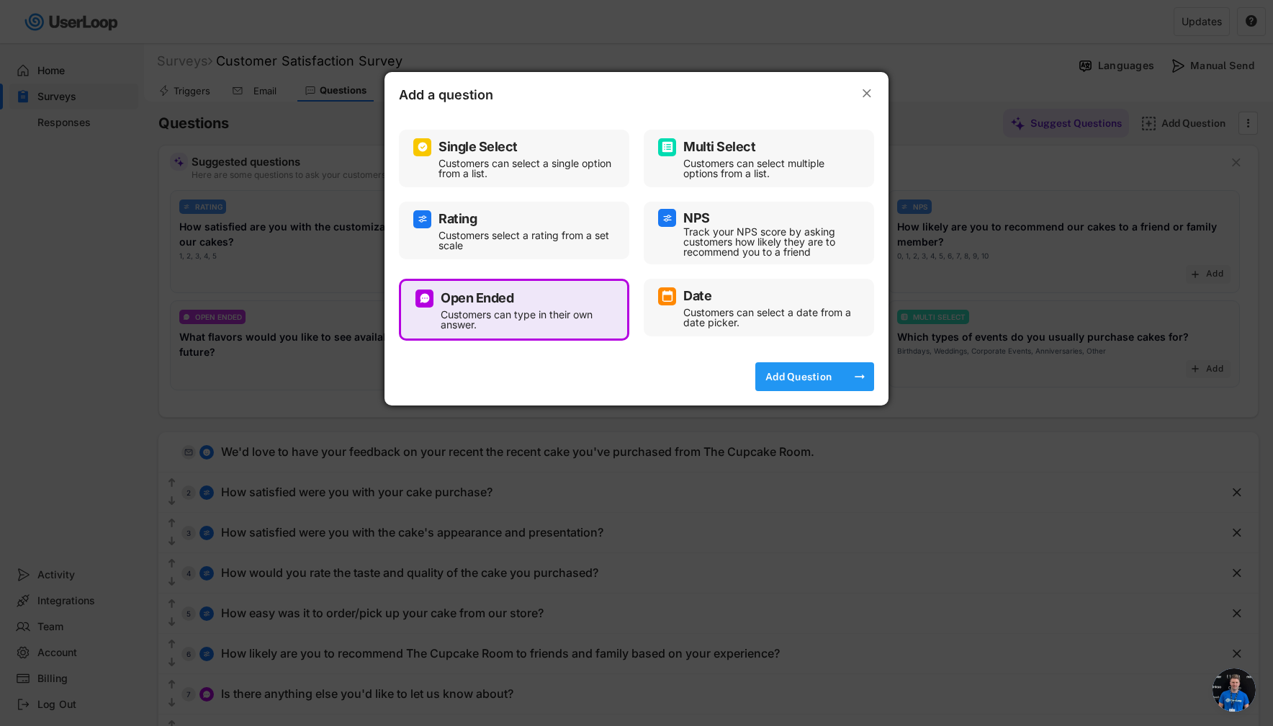
click at [821, 381] on div "Add Question" at bounding box center [799, 376] width 72 height 13
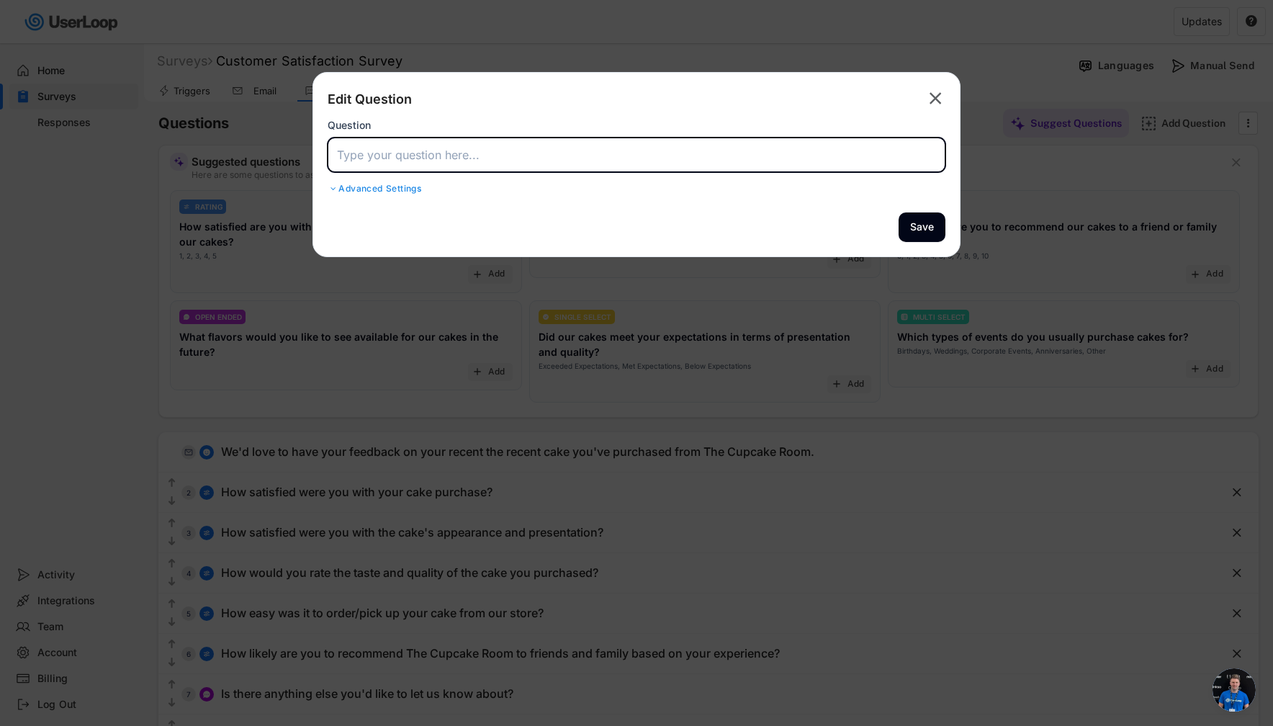
click at [488, 148] on input "input" at bounding box center [637, 155] width 618 height 35
type input "test"
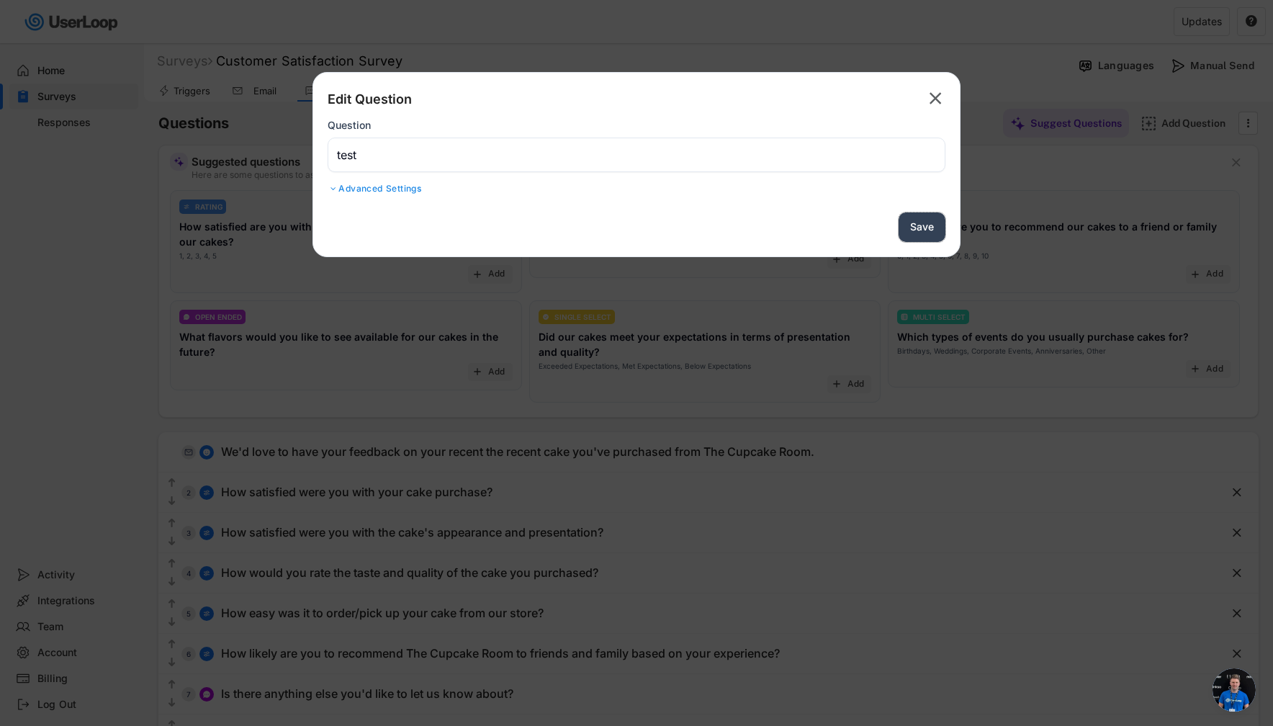
click at [907, 222] on button "Save" at bounding box center [922, 227] width 47 height 30
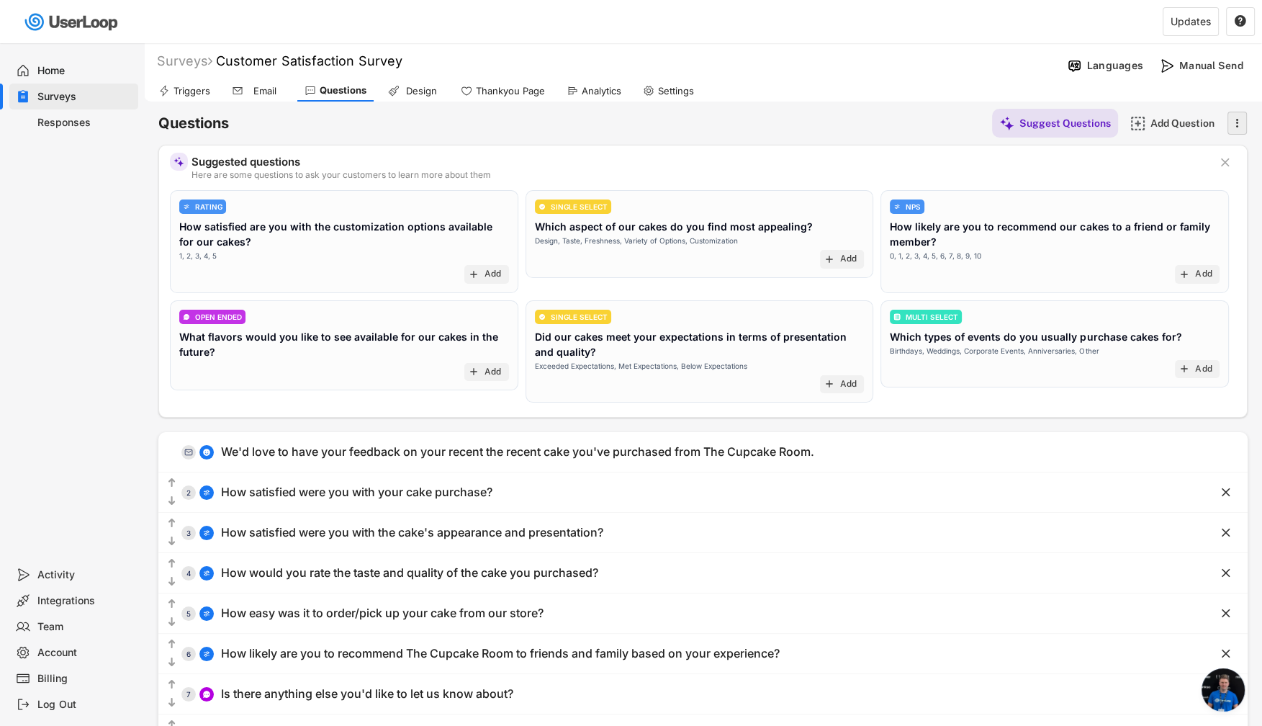
click at [1233, 121] on icon "" at bounding box center [1237, 123] width 14 height 22
click at [1200, 125] on div "Add Question" at bounding box center [1187, 123] width 72 height 13
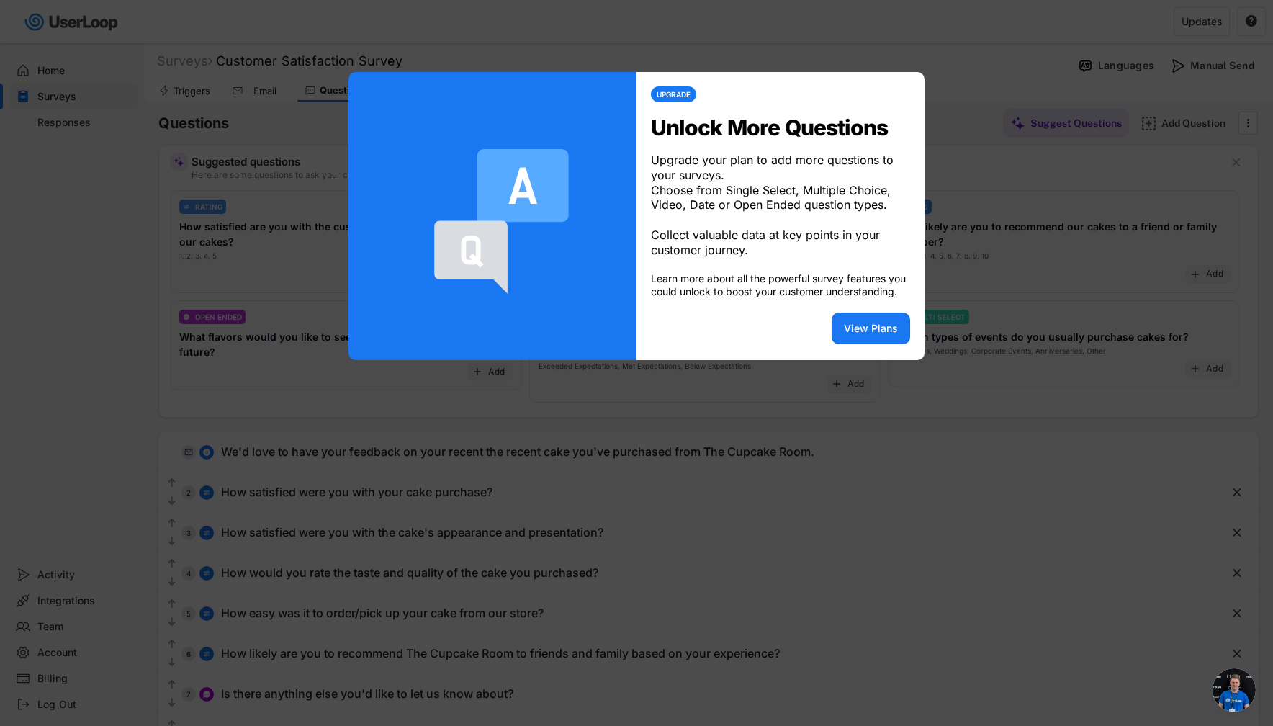
click at [997, 259] on div at bounding box center [636, 363] width 1273 height 726
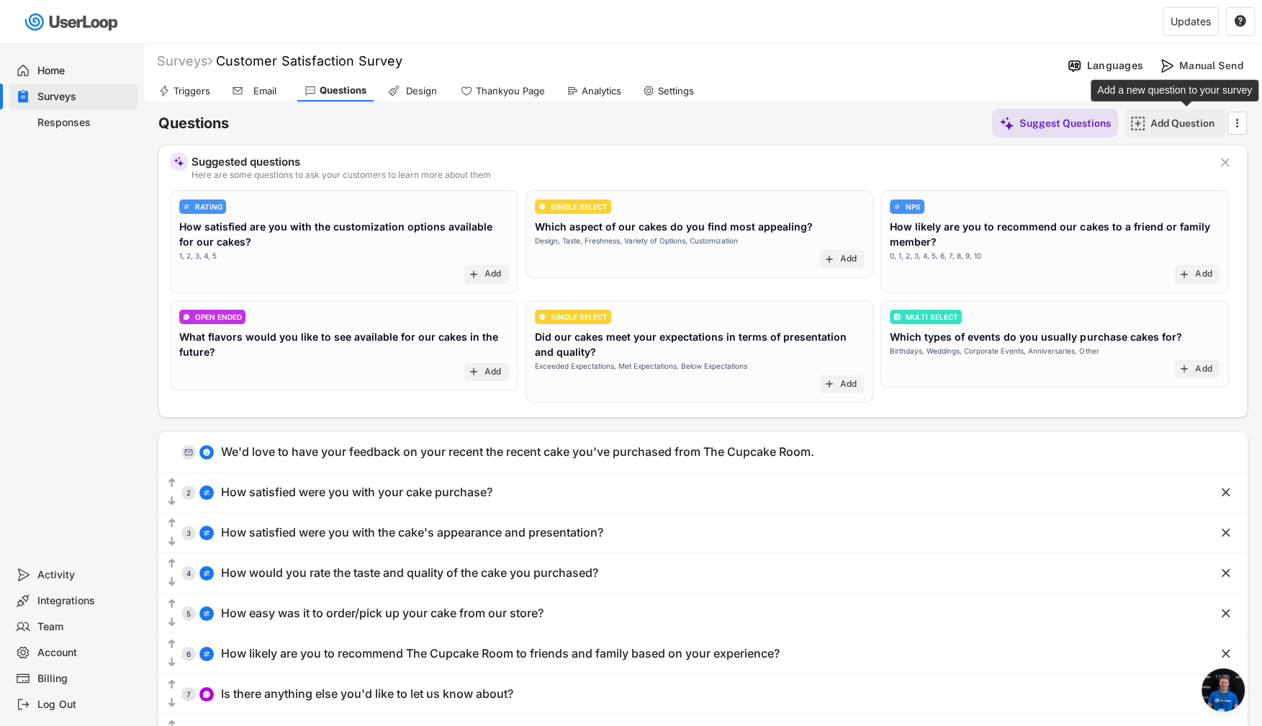
click at [1183, 119] on div "Add Question" at bounding box center [1187, 123] width 72 height 13
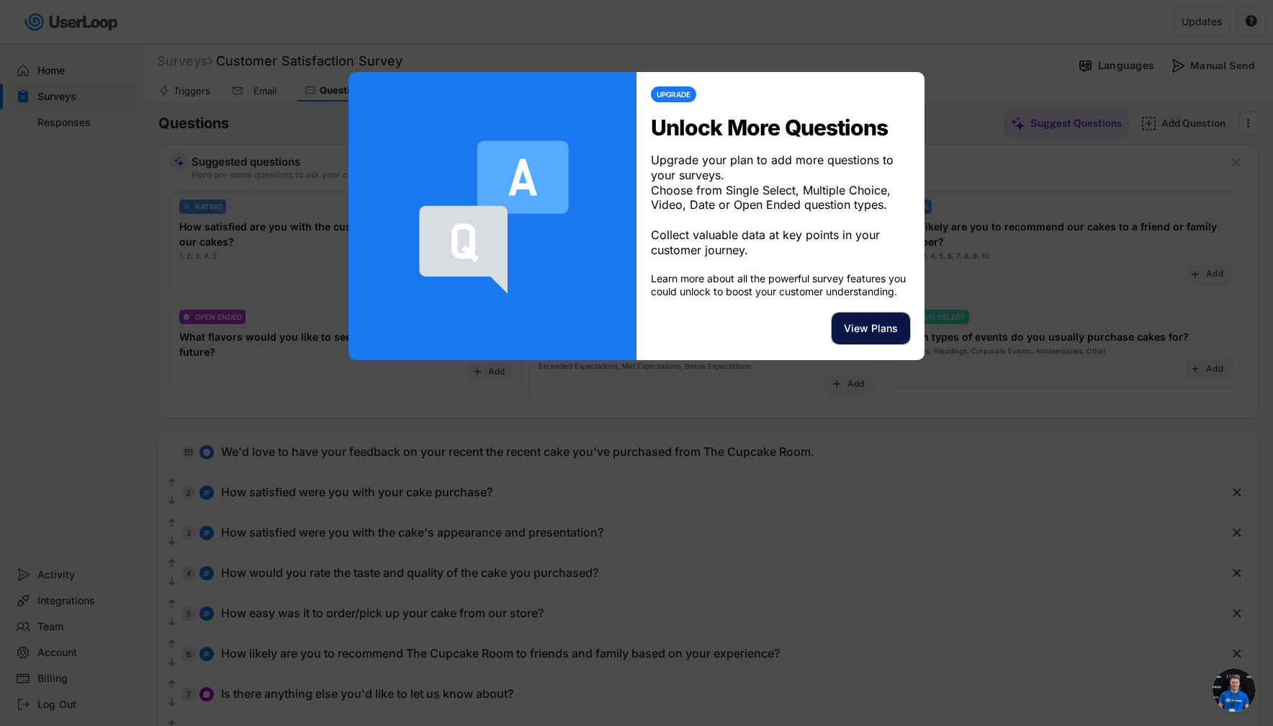
click at [893, 338] on button "View Plans" at bounding box center [871, 329] width 78 height 32
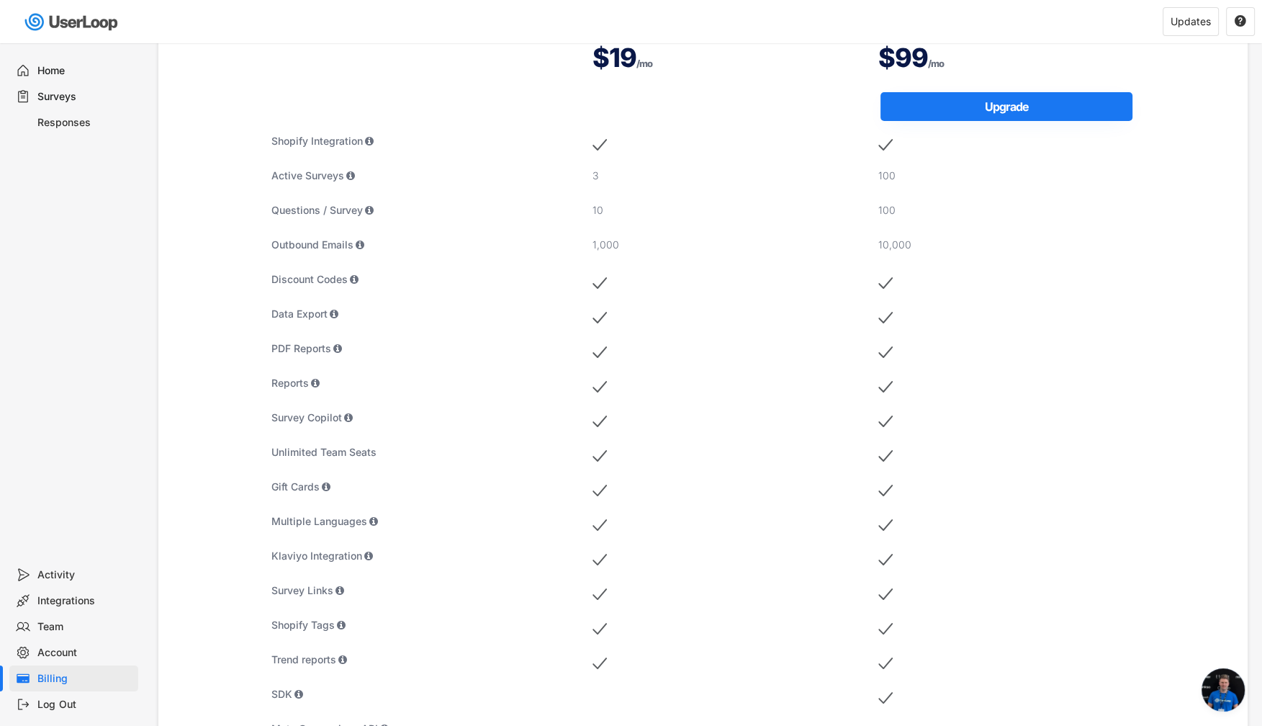
scroll to position [72, 0]
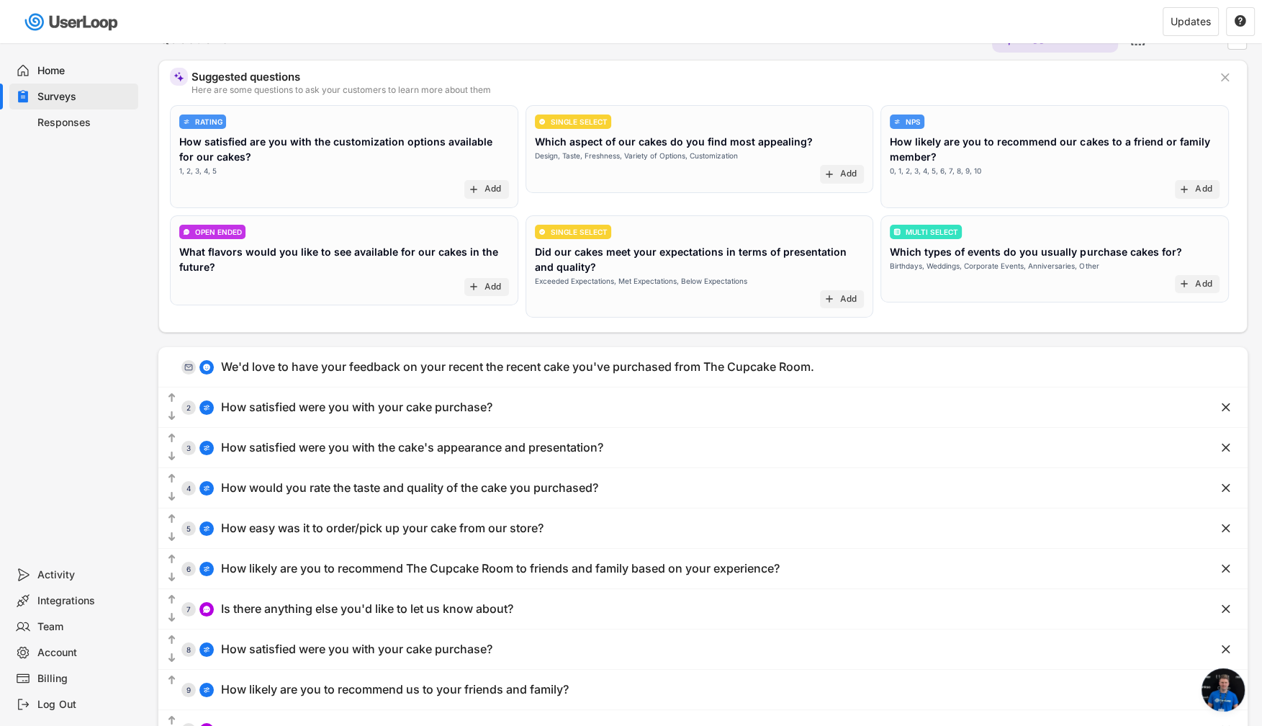
scroll to position [150, 0]
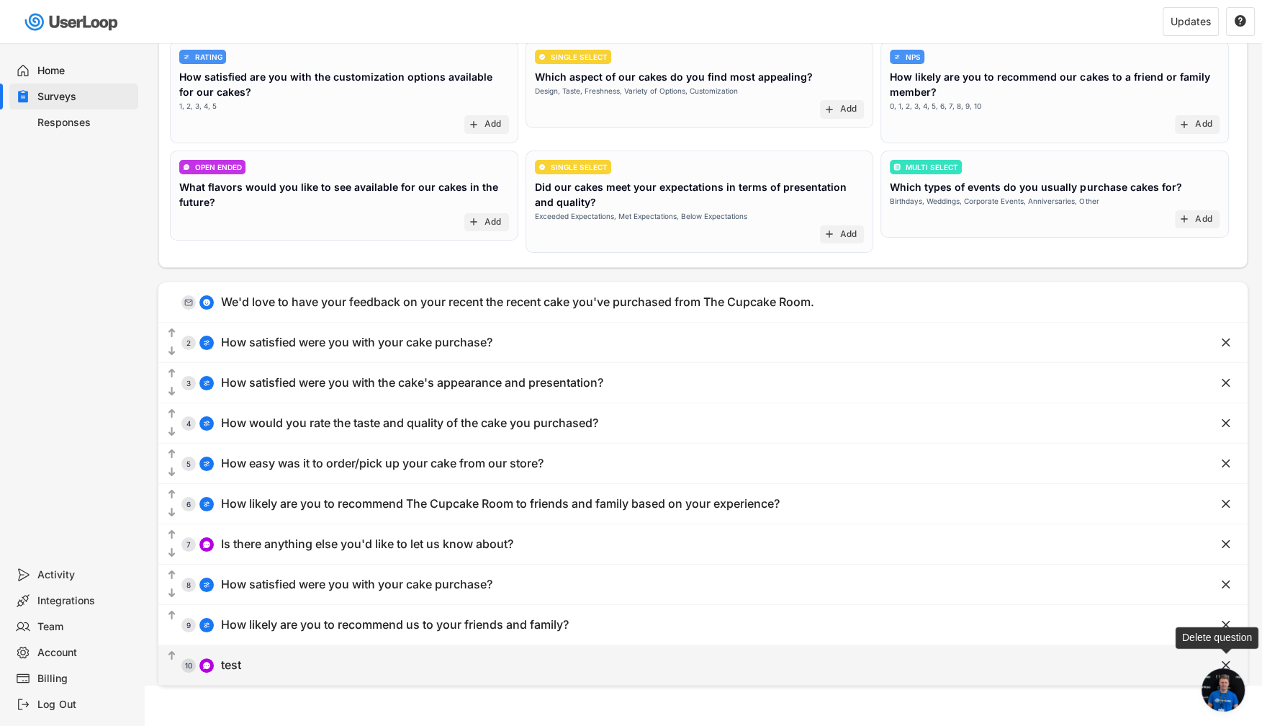
click at [1224, 660] on text "" at bounding box center [1226, 664] width 9 height 15
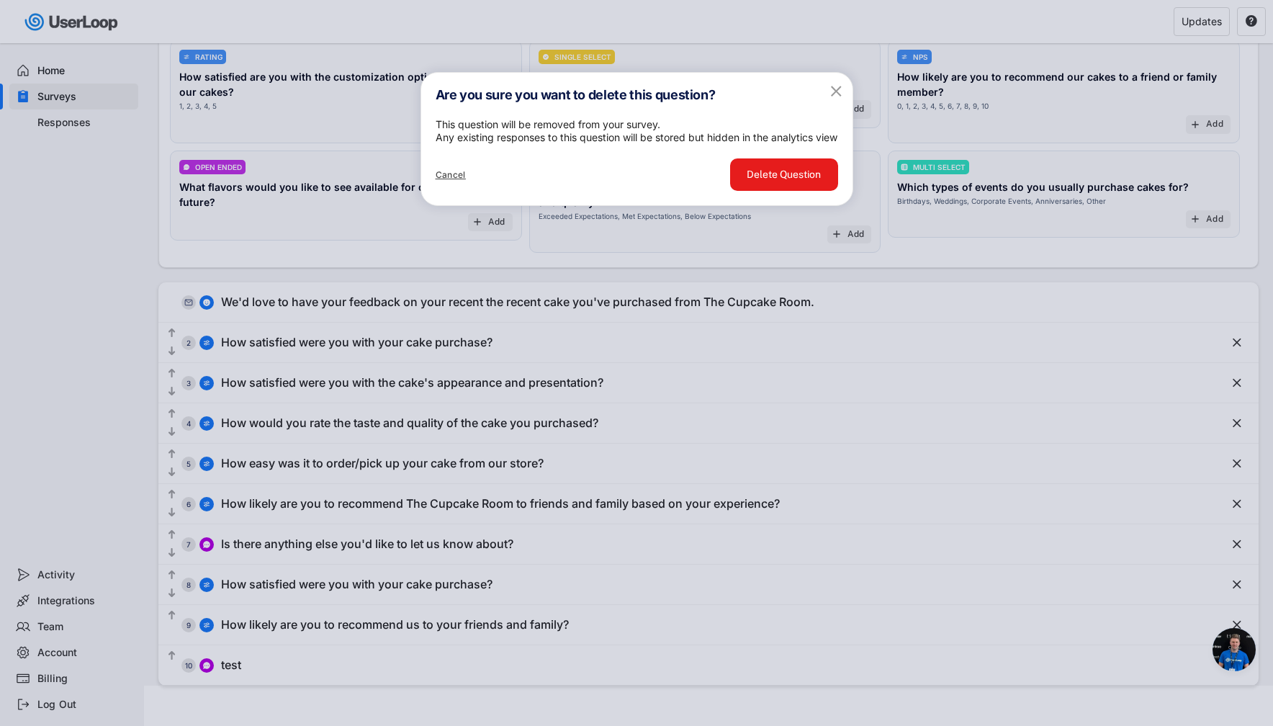
click at [711, 178] on div "Cancel Delete Question" at bounding box center [636, 174] width 431 height 61
click at [743, 191] on button "Delete Question" at bounding box center [784, 174] width 108 height 32
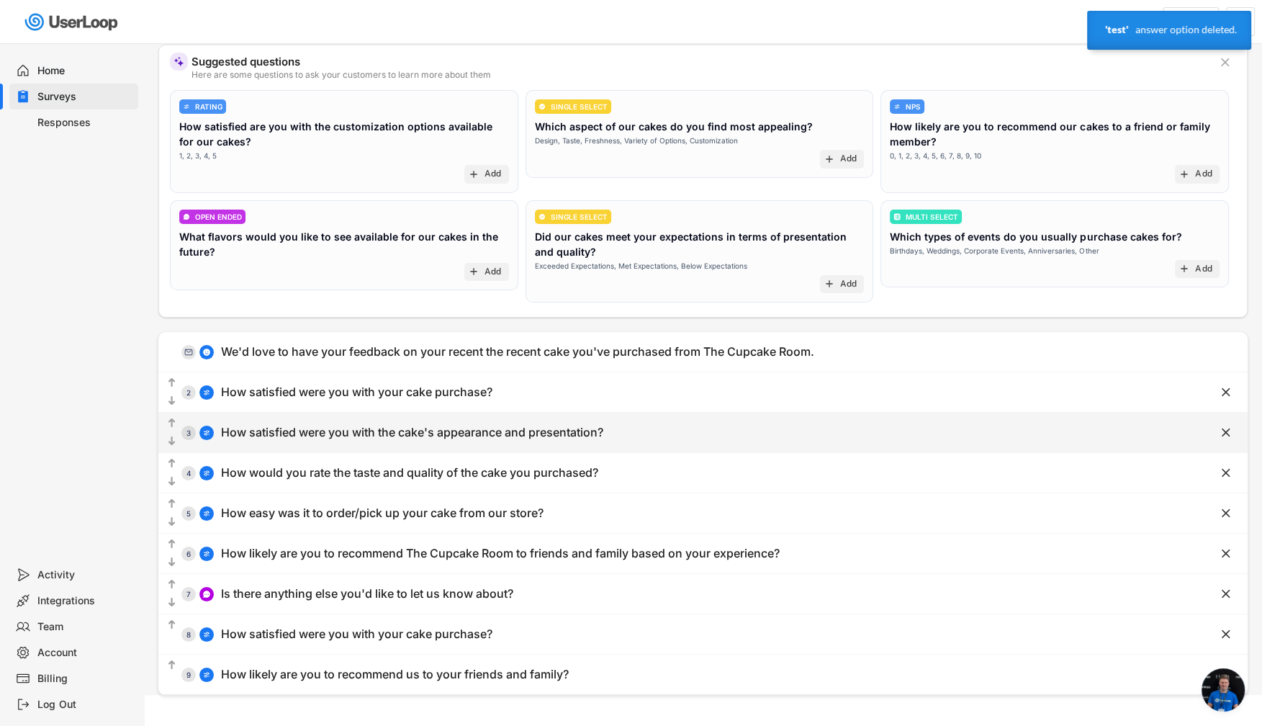
scroll to position [0, 0]
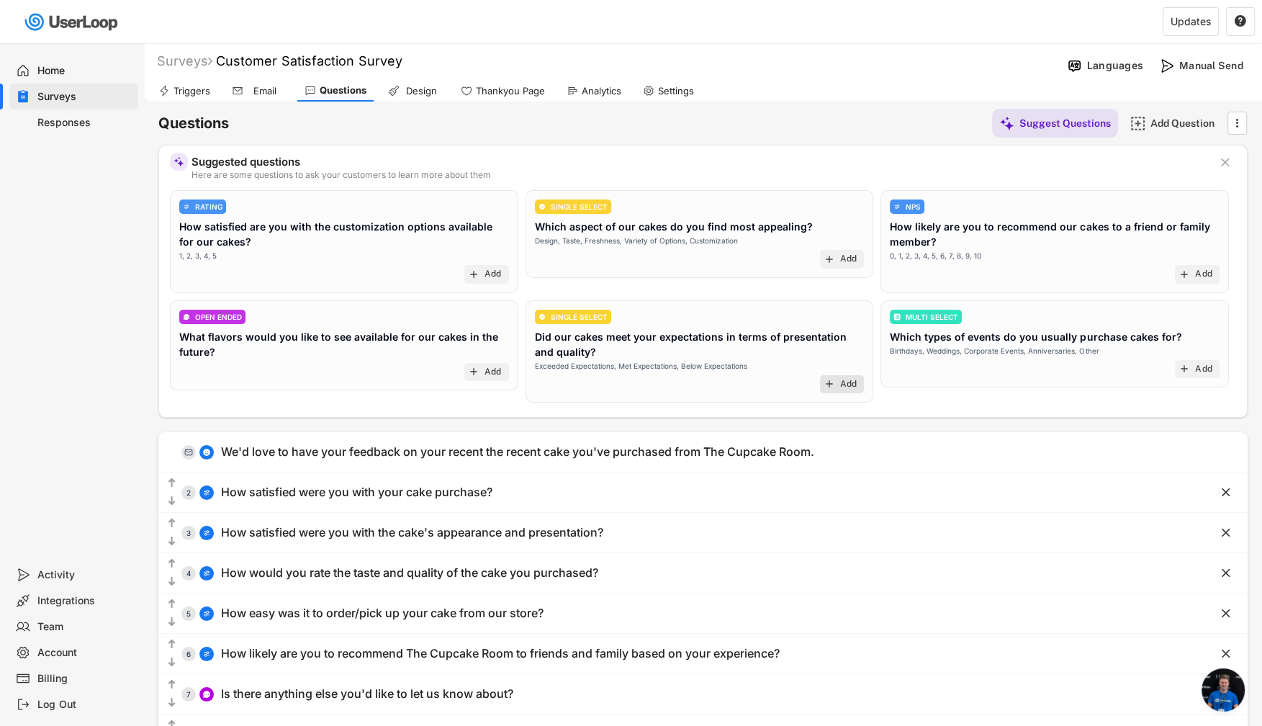
click at [833, 382] on text "add" at bounding box center [830, 384] width 12 height 12
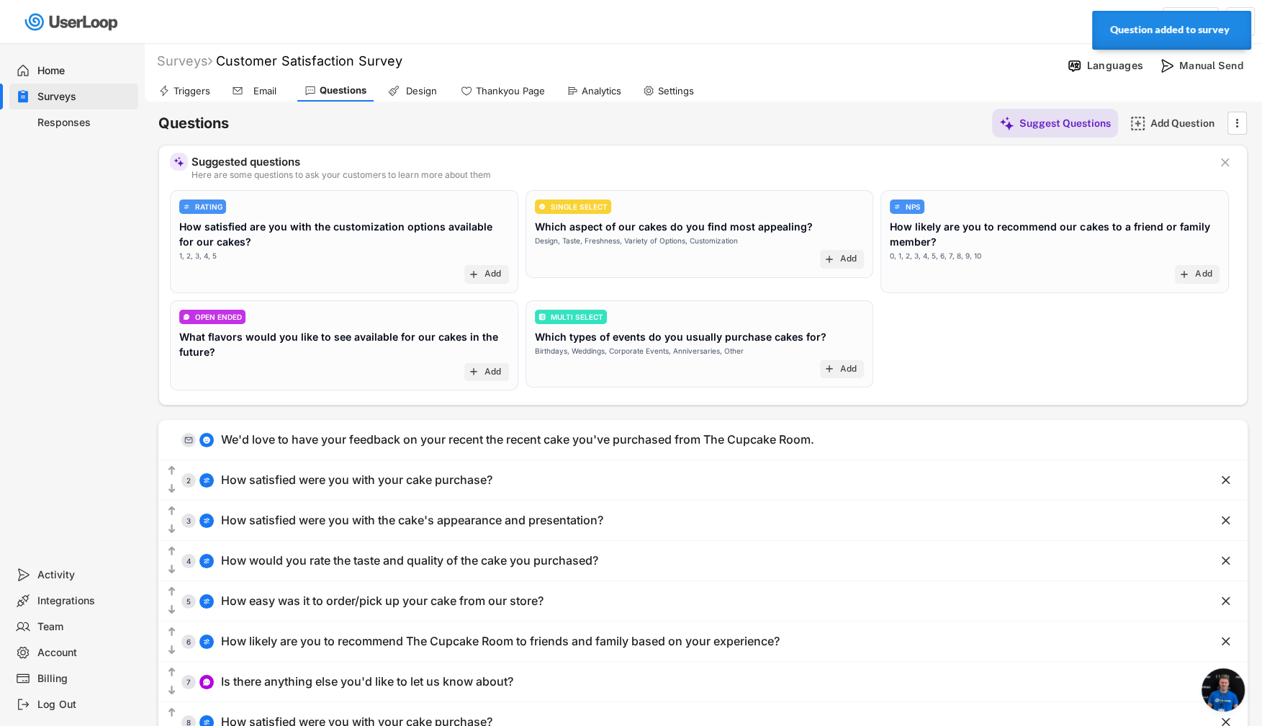
click at [257, 91] on div "Email" at bounding box center [265, 91] width 36 height 12
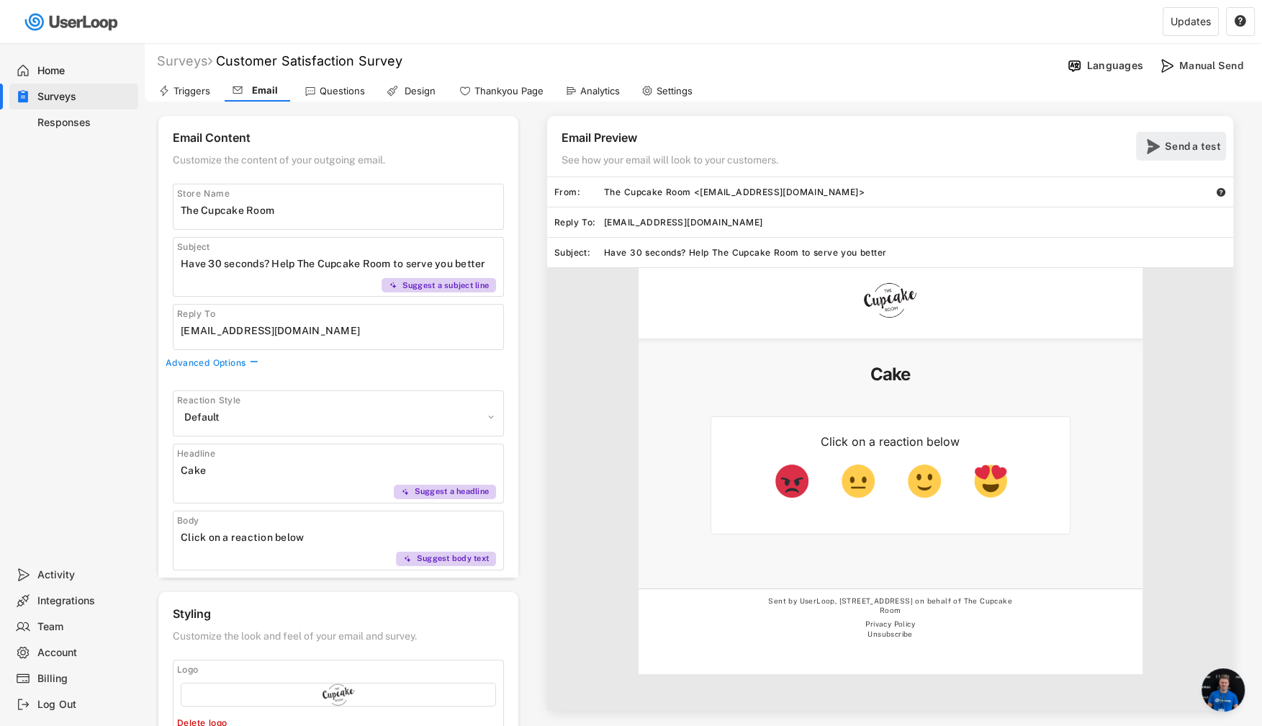
click at [1186, 143] on div "Send a test" at bounding box center [1194, 146] width 58 height 13
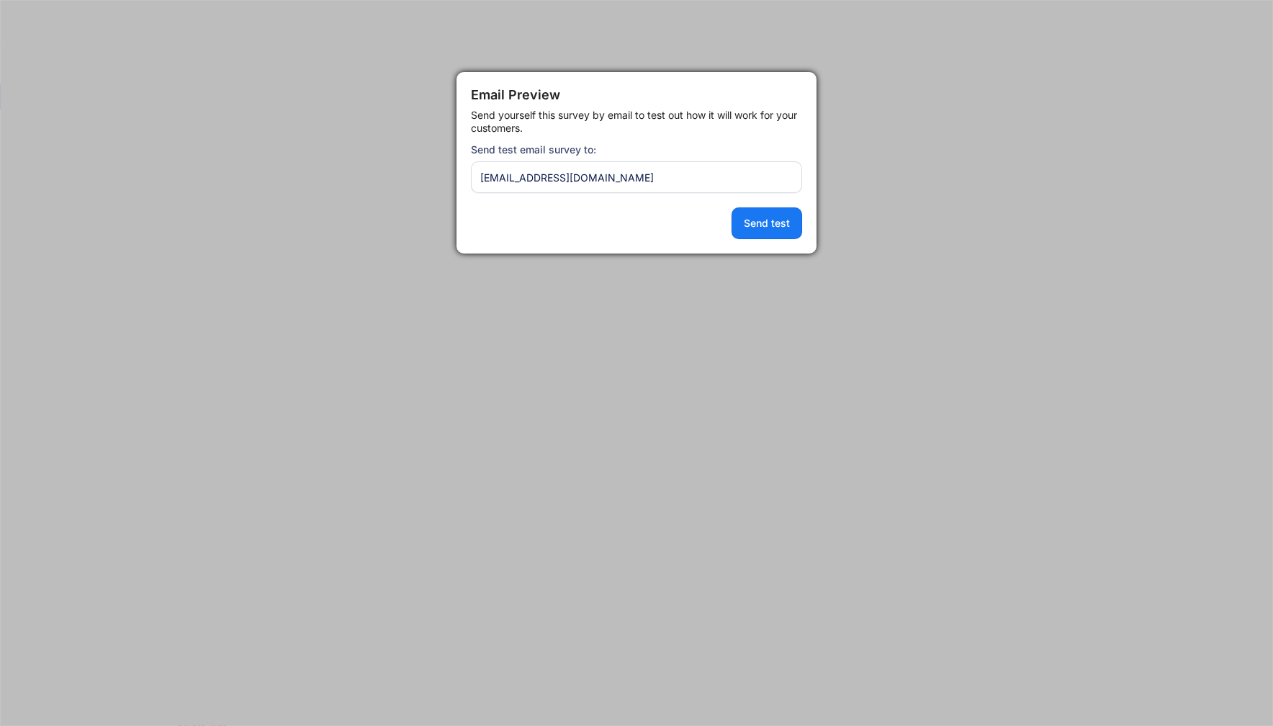
click at [809, 223] on div "Email Preview Send yourself this survey by email to test out how it will work f…" at bounding box center [637, 162] width 360 height 181
click at [798, 223] on button "Send test" at bounding box center [767, 223] width 71 height 32
